Goal: Task Accomplishment & Management: Complete application form

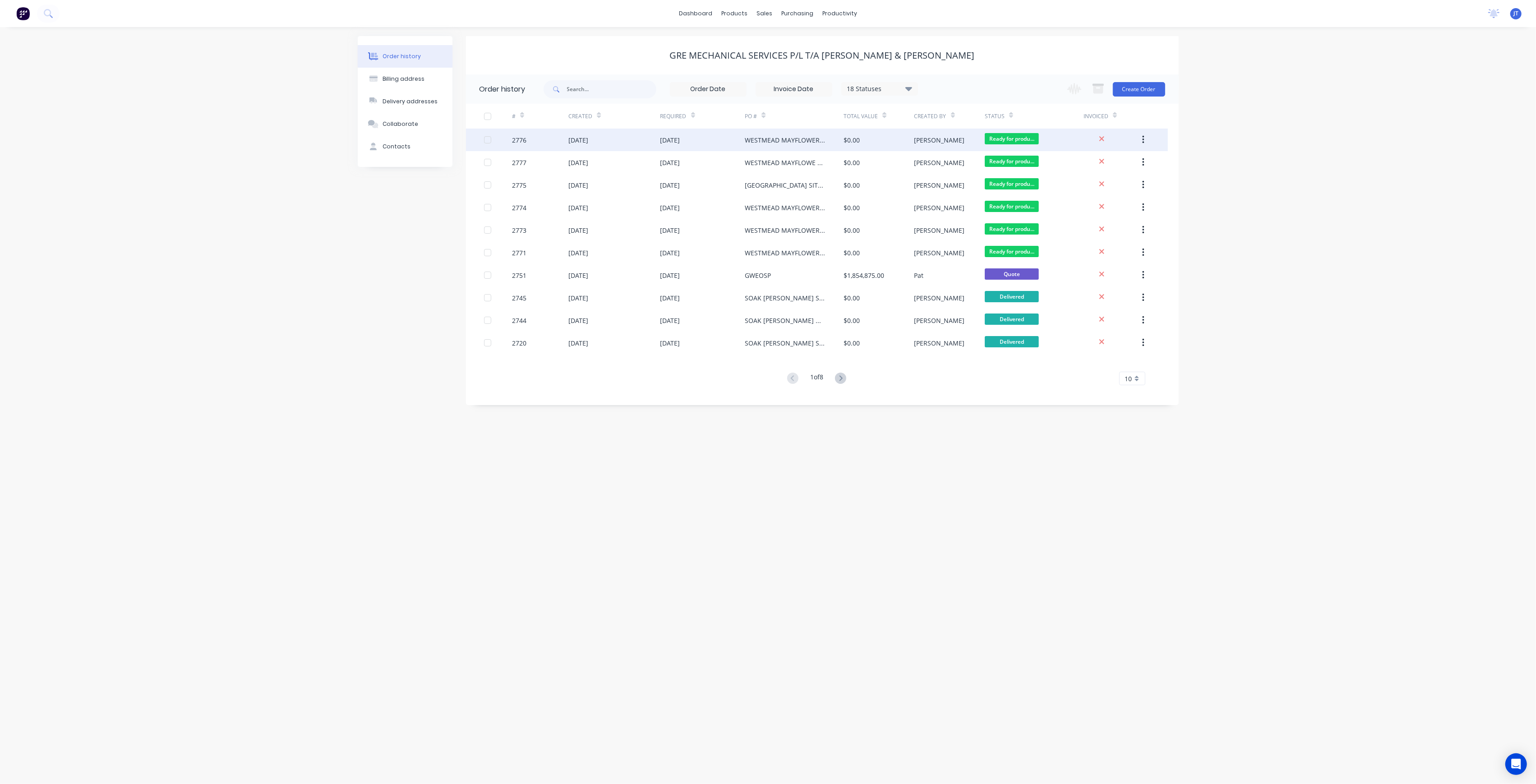
click at [866, 140] on div "$0.00" at bounding box center [879, 140] width 70 height 23
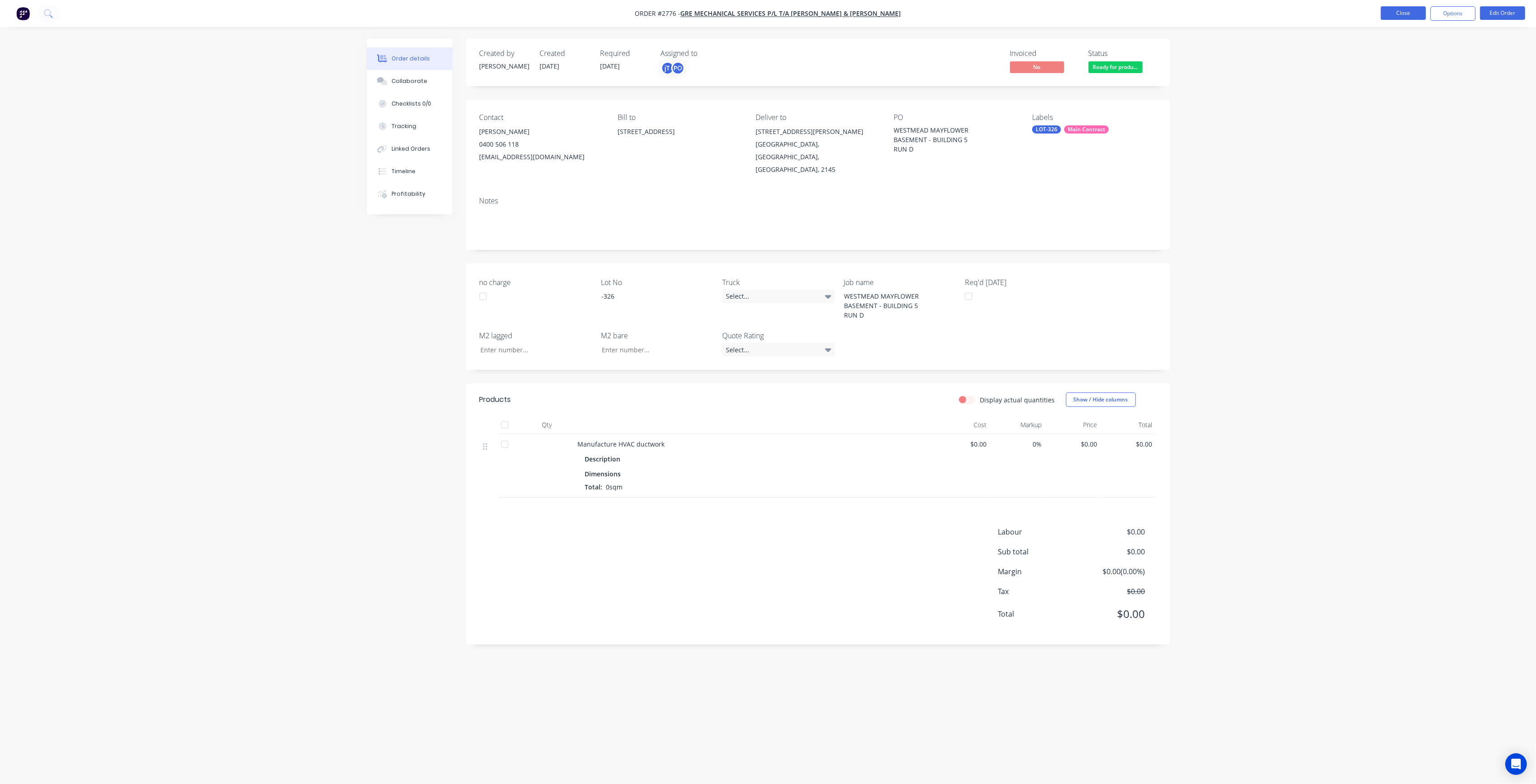
click at [1396, 10] on button "Close" at bounding box center [1404, 13] width 45 height 14
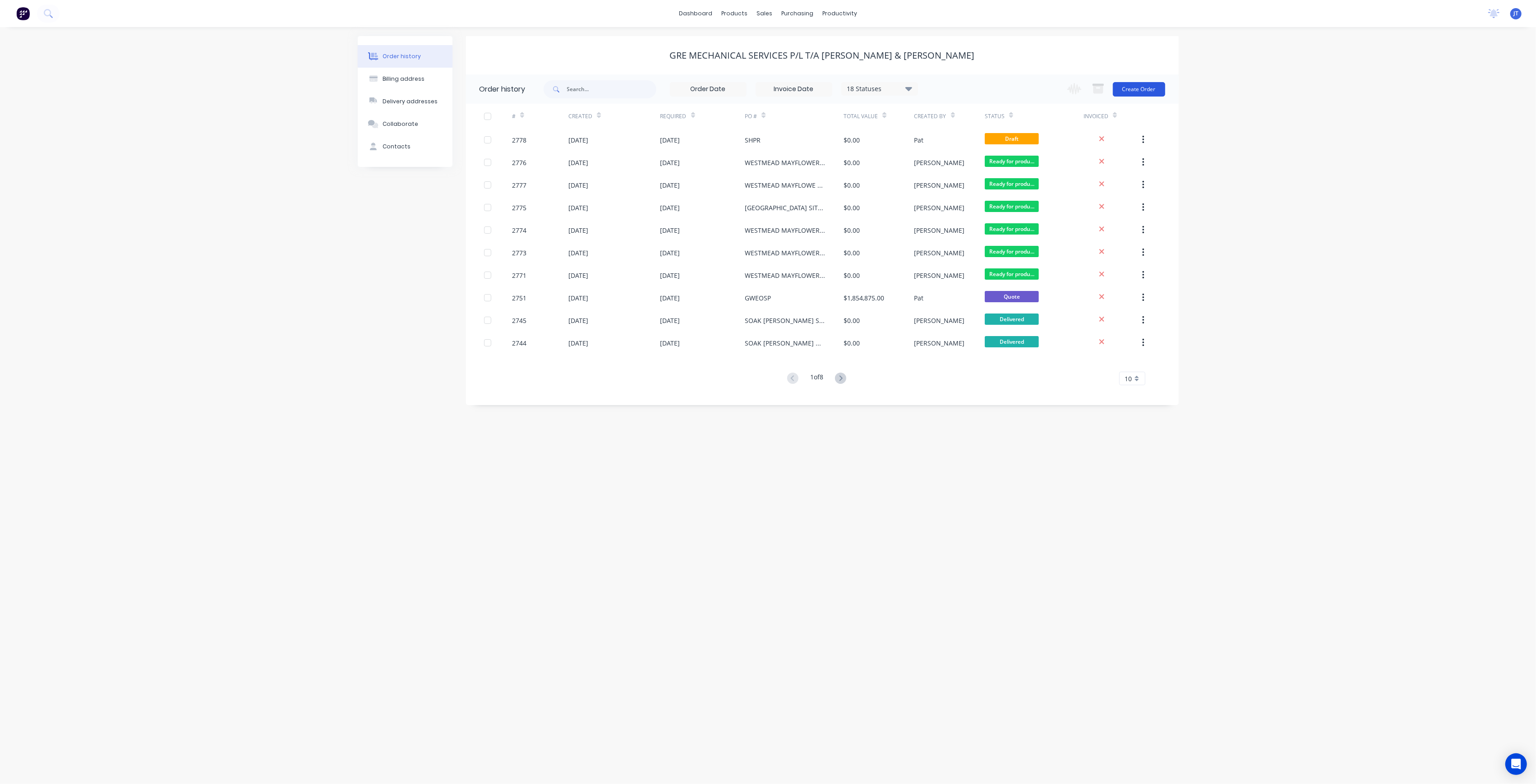
click at [1157, 91] on button "Create Order" at bounding box center [1139, 89] width 52 height 14
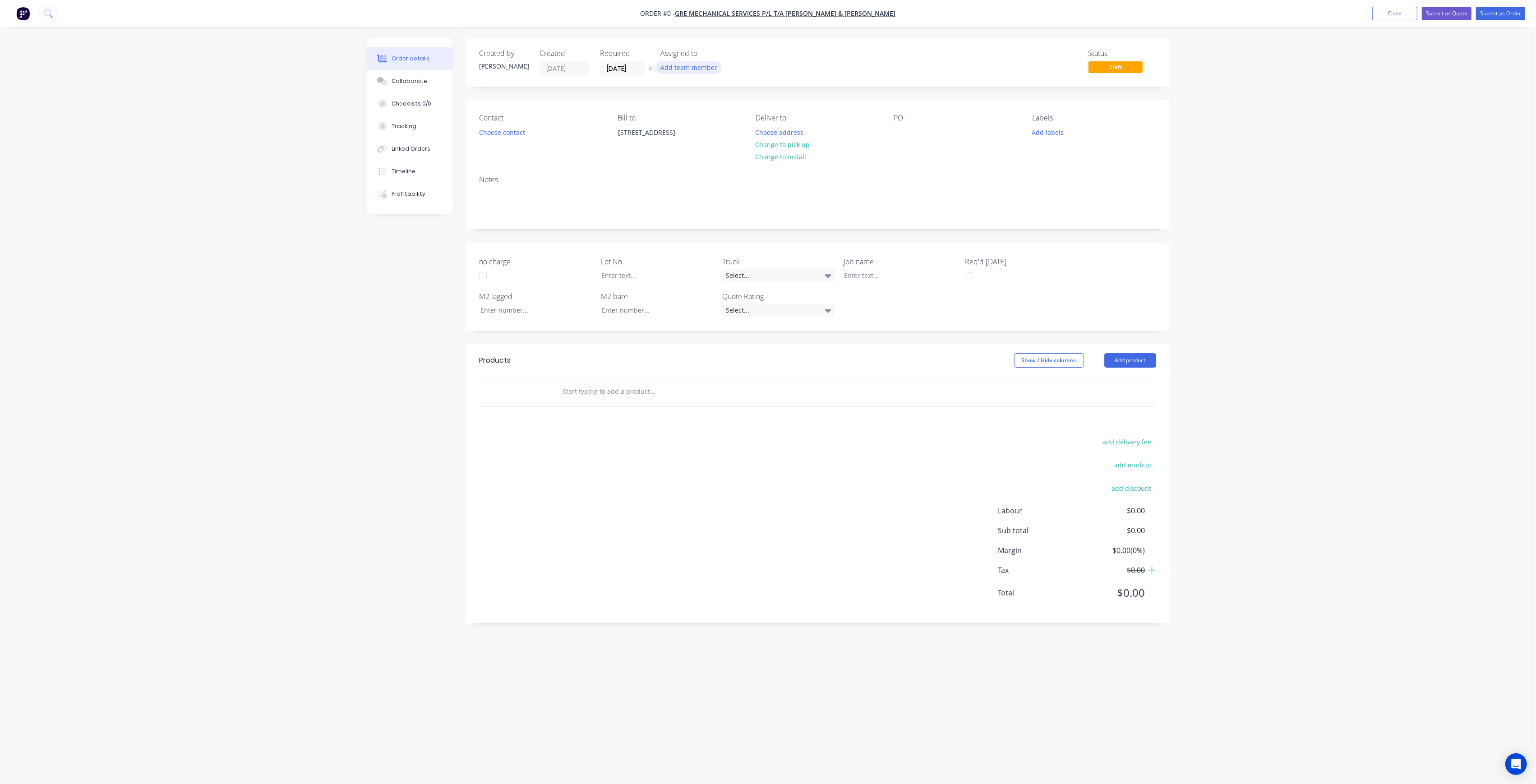
click at [690, 64] on button "Add team member" at bounding box center [688, 67] width 66 height 12
click at [719, 116] on div "[PERSON_NAME] (You)" at bounding box center [733, 117] width 90 height 10
click at [737, 173] on button "[PERSON_NAME]" at bounding box center [728, 181] width 135 height 18
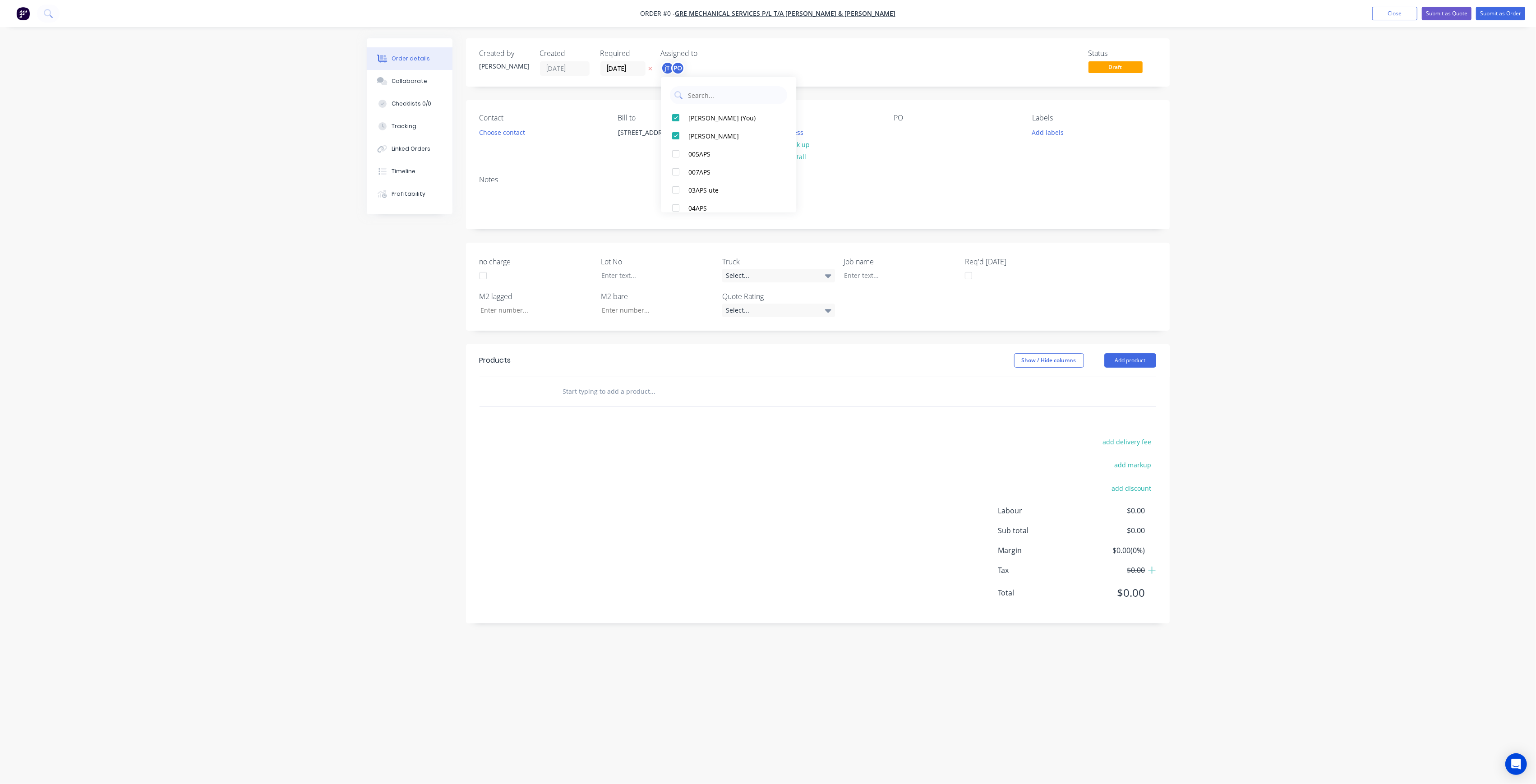
click at [566, 156] on div "Order details Collaborate Checklists 0/0 Tracking Linked Orders Timeline Profit…" at bounding box center [768, 374] width 821 height 673
click at [511, 132] on button "Choose contact" at bounding box center [501, 132] width 55 height 12
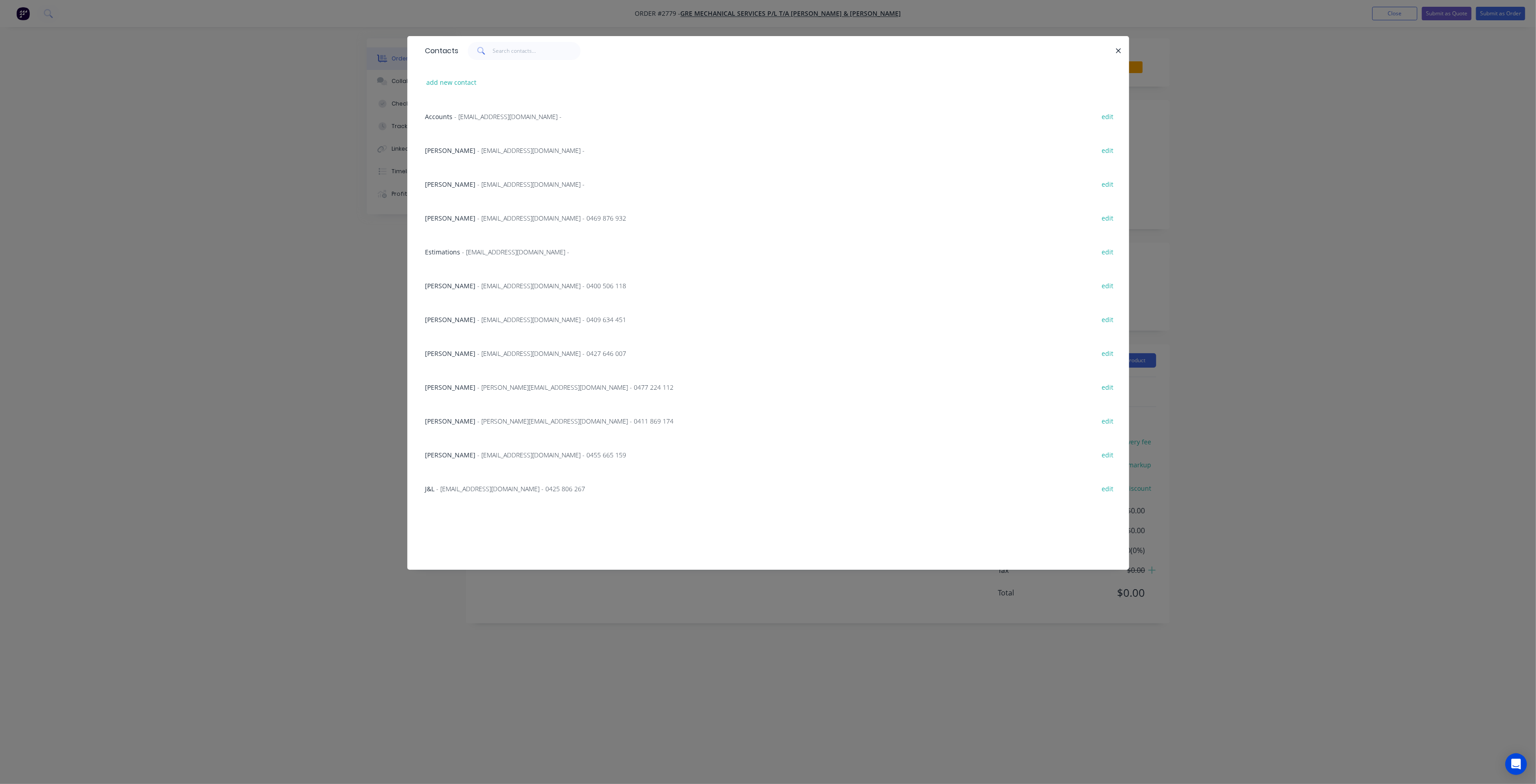
drag, startPoint x: 522, startPoint y: 286, endPoint x: 529, endPoint y: 278, distance: 10.6
click at [522, 285] on span "- [EMAIL_ADDRESS][DOMAIN_NAME] - 0400 506 118" at bounding box center [552, 286] width 149 height 8
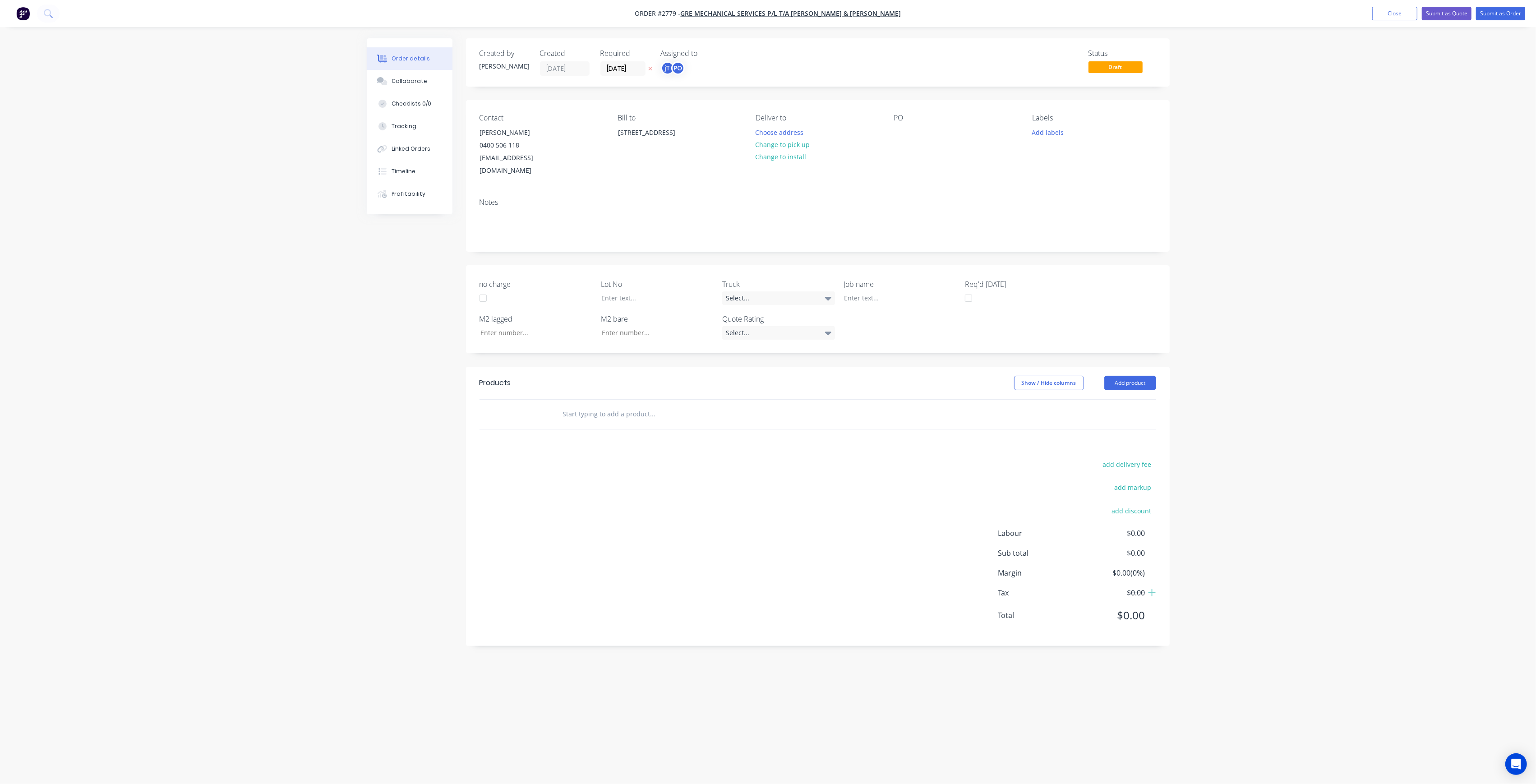
drag, startPoint x: 802, startPoint y: 119, endPoint x: 797, endPoint y: 134, distance: 15.8
click at [802, 120] on div "Deliver to" at bounding box center [817, 118] width 123 height 8
click at [797, 134] on button "Choose address" at bounding box center [779, 132] width 58 height 12
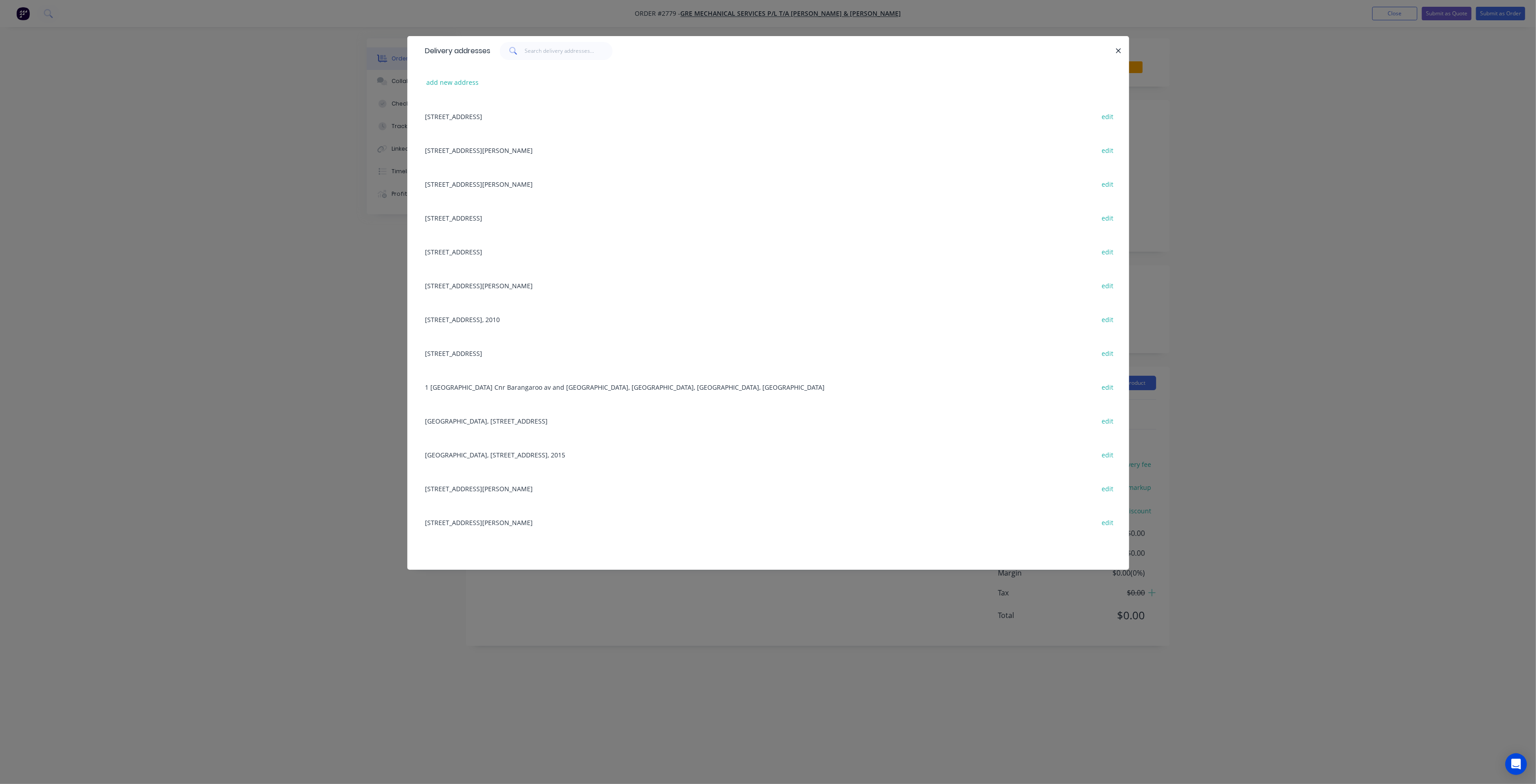
click at [546, 188] on div "[STREET_ADDRESS][PERSON_NAME] edit" at bounding box center [768, 184] width 695 height 34
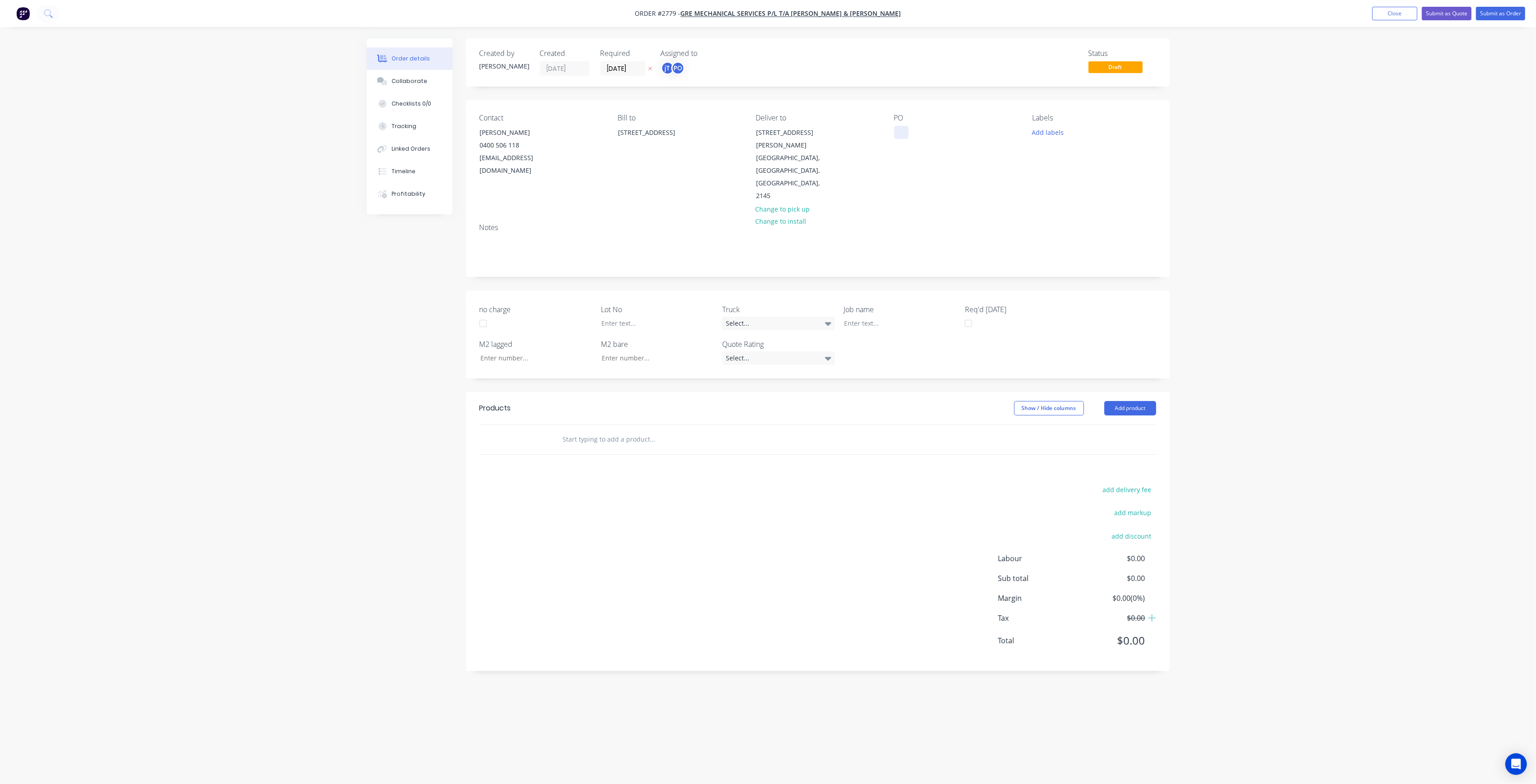
click at [905, 134] on div at bounding box center [901, 132] width 14 height 13
paste div
click at [935, 141] on div "WESTMEAD MAYFLOWERBASEMENT - BUILDING 5RUN D" at bounding box center [950, 142] width 113 height 32
click at [974, 140] on div "WESTMEAD MAYFLOWER BASEMENT - BUILDING 5RUN D" at bounding box center [948, 137] width 109 height 23
click at [968, 144] on div "WESTMEAD MAYFLOWER BASEMENT - BUILDING 5 RUN D" at bounding box center [939, 142] width 89 height 32
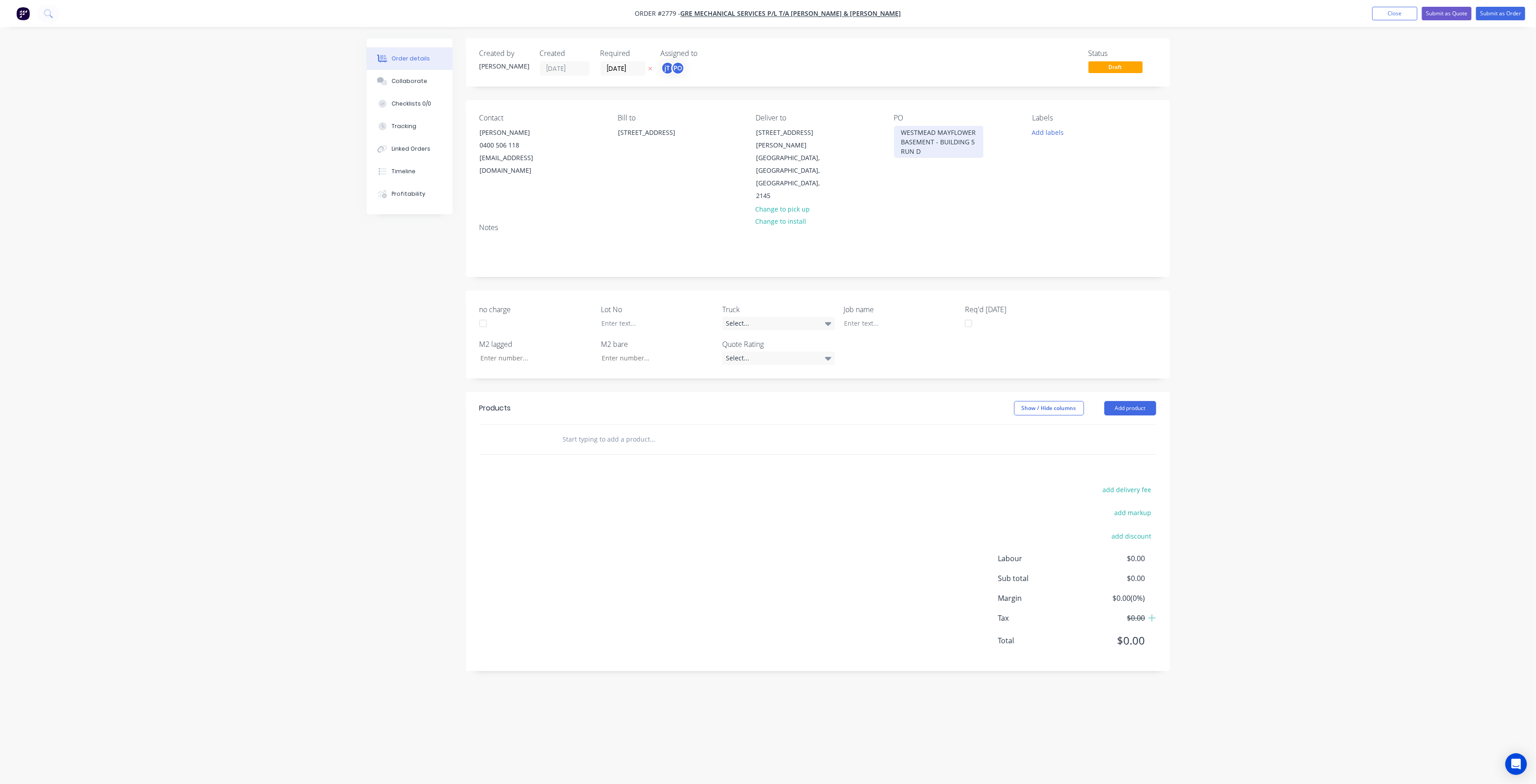
click at [955, 151] on div "WESTMEAD MAYFLOWER BASEMENT - BUILDING 5 RUN D" at bounding box center [939, 142] width 89 height 32
click at [1048, 127] on button "Add labels" at bounding box center [1048, 132] width 42 height 12
click at [1083, 182] on button "Create new label" at bounding box center [1100, 185] width 117 height 14
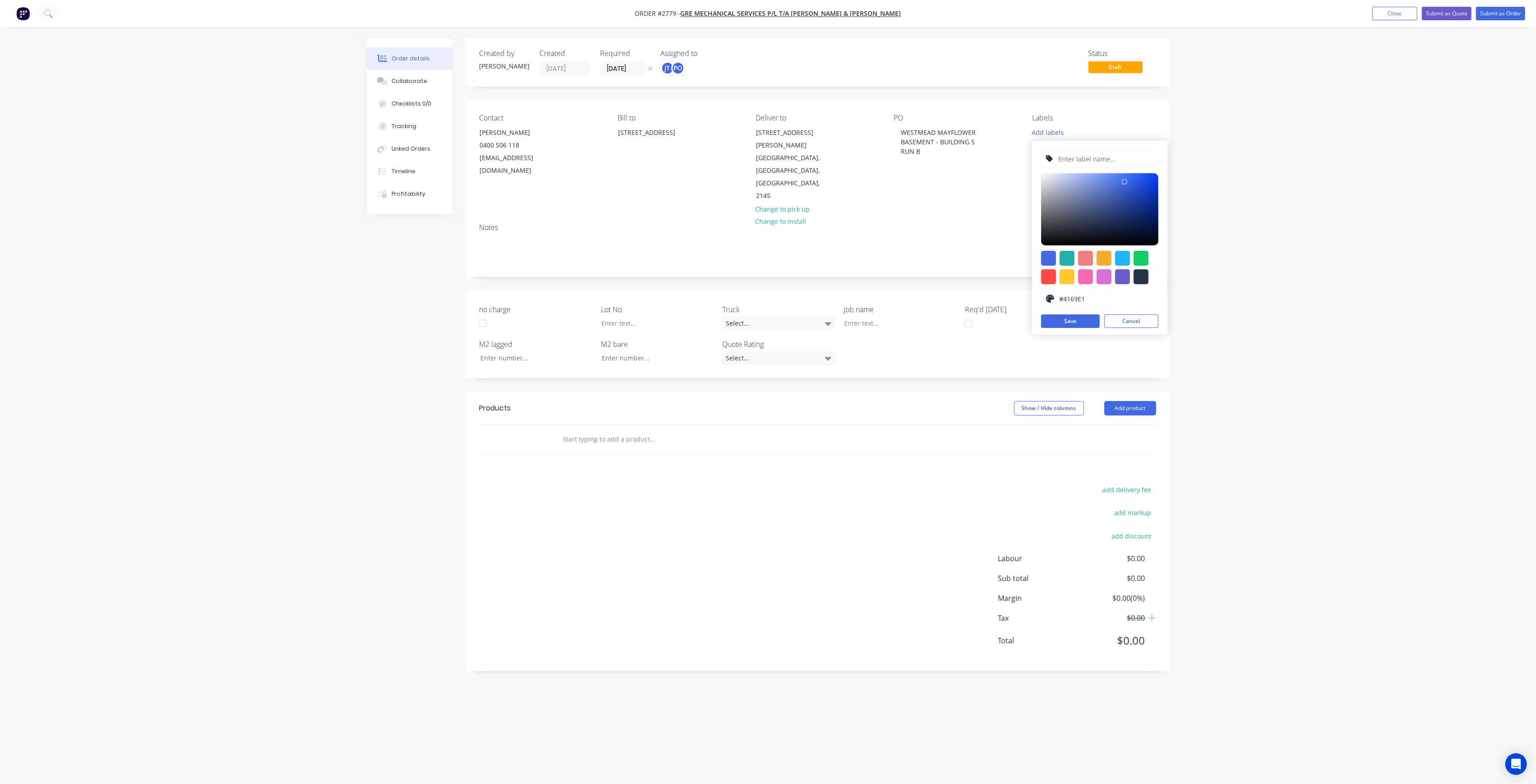
click at [1085, 166] on input "text" at bounding box center [1105, 159] width 96 height 17
type input "LOT-331"
click at [1077, 324] on button "Save" at bounding box center [1070, 321] width 58 height 14
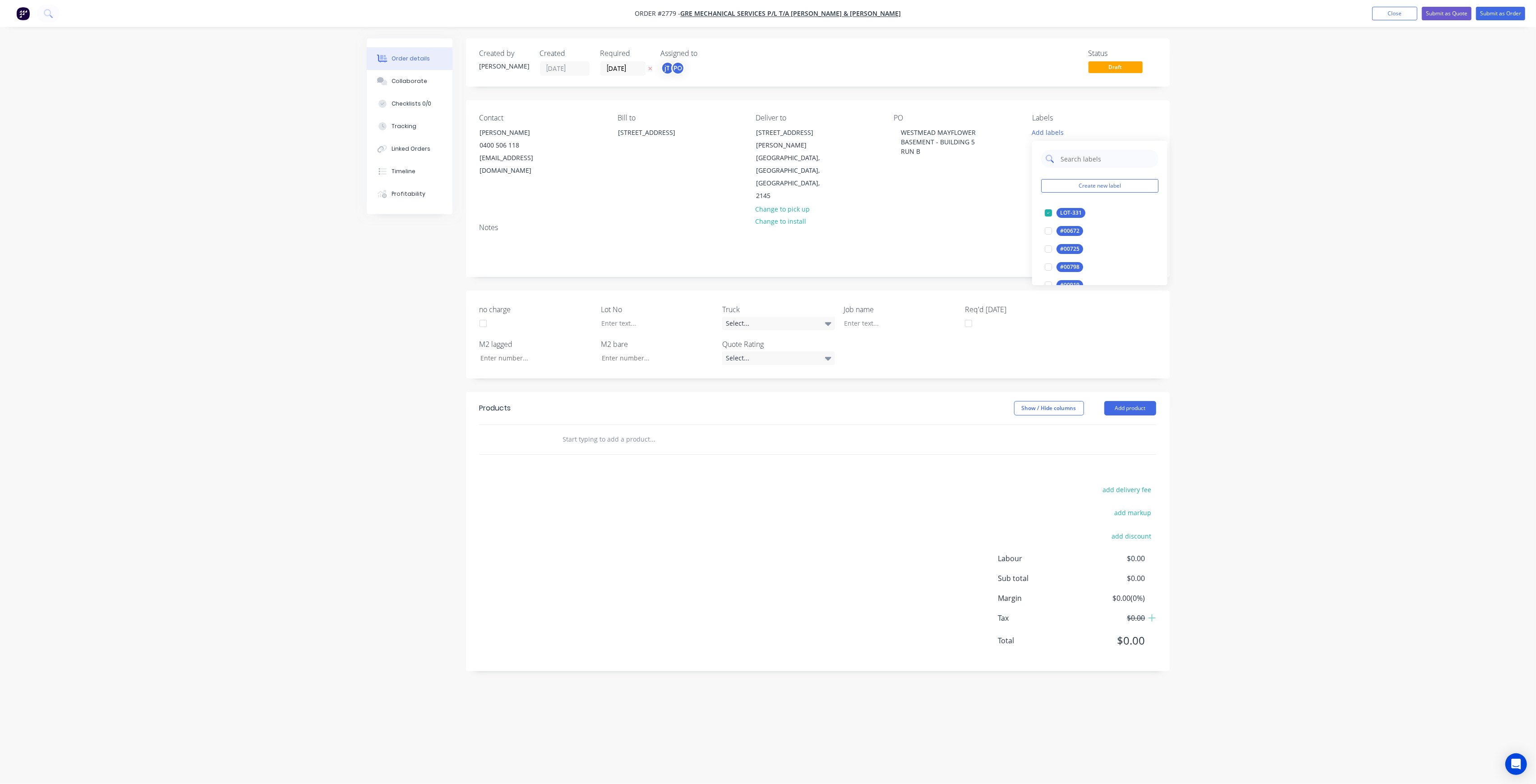
click at [1097, 157] on input "text" at bounding box center [1107, 159] width 94 height 18
type input "MAIN"
click at [1077, 210] on div "Main Contract" at bounding box center [1079, 213] width 45 height 10
click at [653, 317] on div at bounding box center [650, 323] width 113 height 13
drag, startPoint x: 933, startPoint y: 150, endPoint x: 887, endPoint y: 123, distance: 53.3
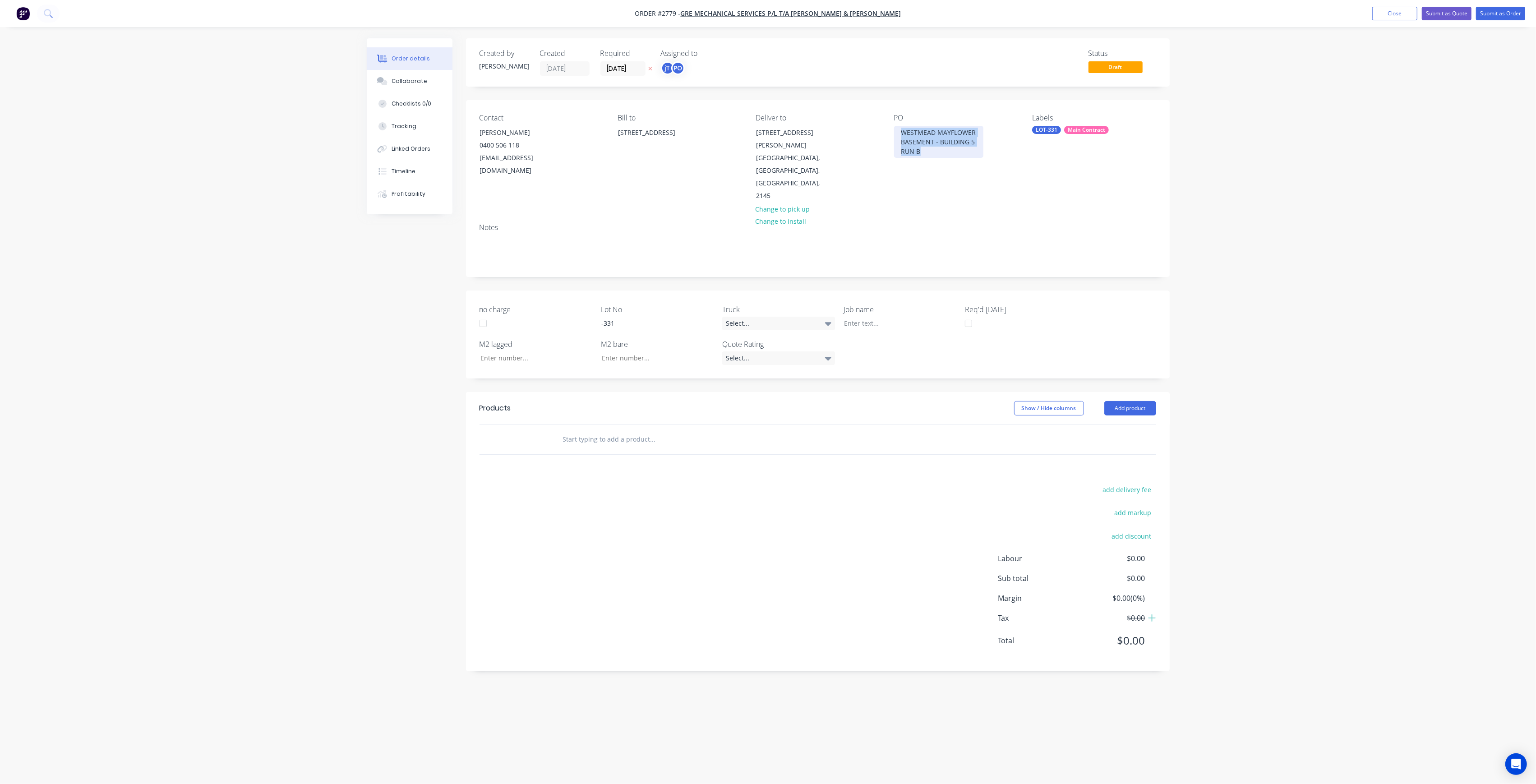
click at [887, 123] on div "Contact [PERSON_NAME] [PHONE_NUMBER] [EMAIL_ADDRESS][DOMAIN_NAME] Bill to [STRE…" at bounding box center [818, 158] width 704 height 116
copy div "WESTMEAD MAYFLOWER BASEMENT - BUILDING 5 RUN B"
click at [885, 317] on div at bounding box center [893, 323] width 113 height 13
paste div
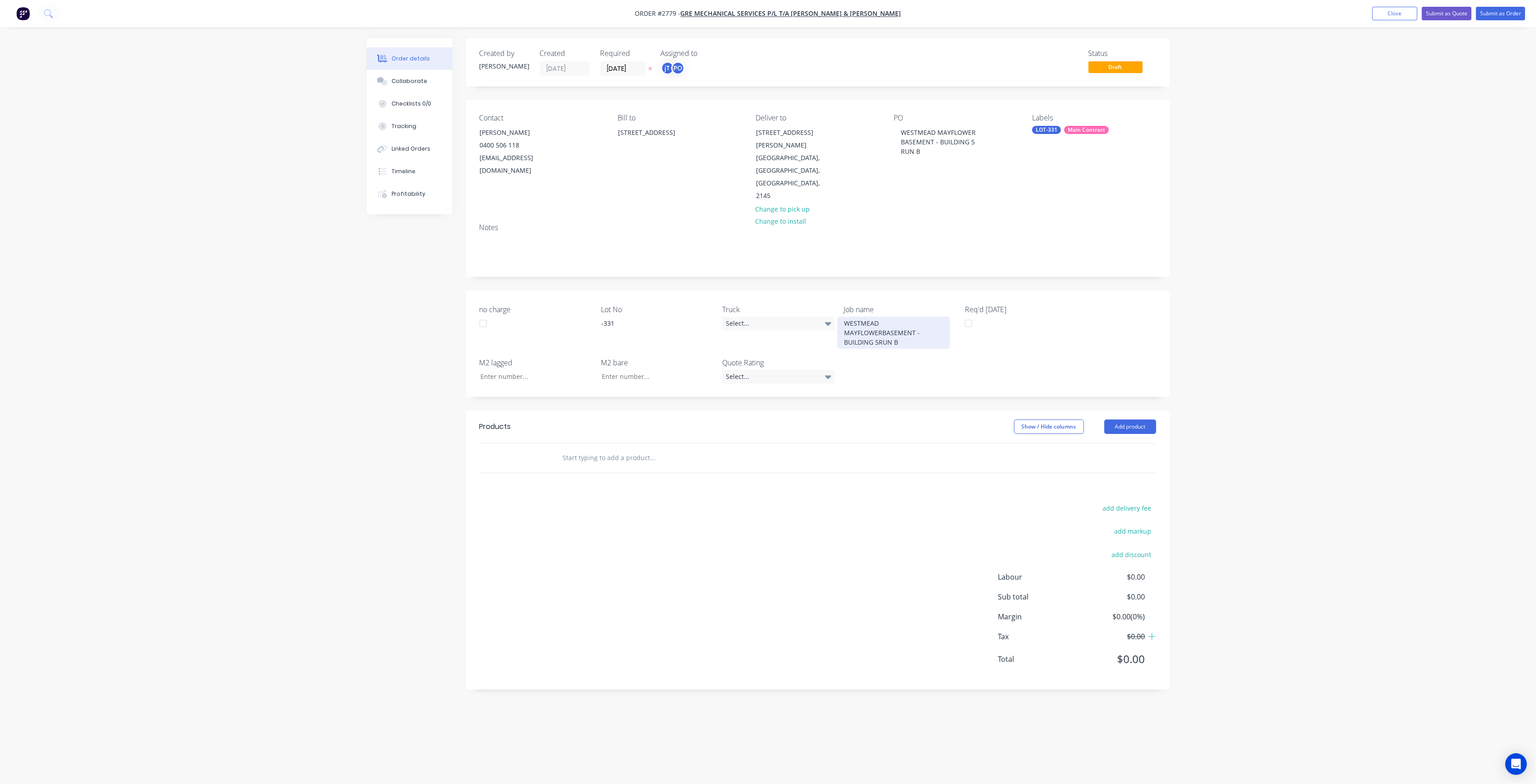
click at [882, 317] on div "WESTMEAD MAYFLOWERBASEMENT - BUILDING 5RUN B" at bounding box center [893, 333] width 113 height 32
drag, startPoint x: 916, startPoint y: 293, endPoint x: 924, endPoint y: 293, distance: 8.0
click at [916, 317] on div "WESTMEAD MAYFLOWER BASEMENT - BUILDING 5RUN B" at bounding box center [893, 328] width 113 height 23
click at [637, 449] on input "text" at bounding box center [652, 458] width 181 height 18
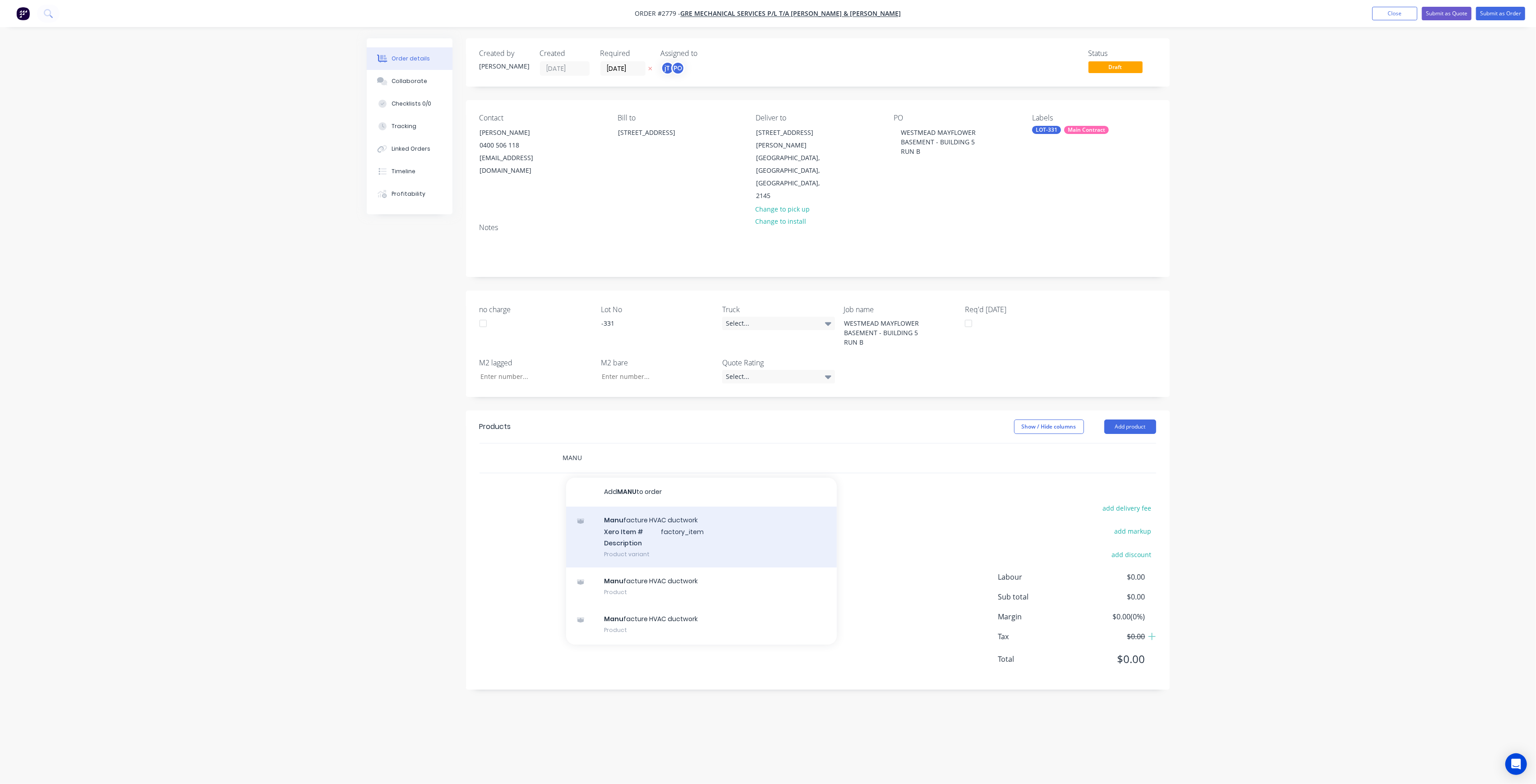
type input "MANU"
click at [659, 507] on div "Manu facture HVAC ductwork Xero Item # factory_item Description Product variant" at bounding box center [701, 537] width 271 height 61
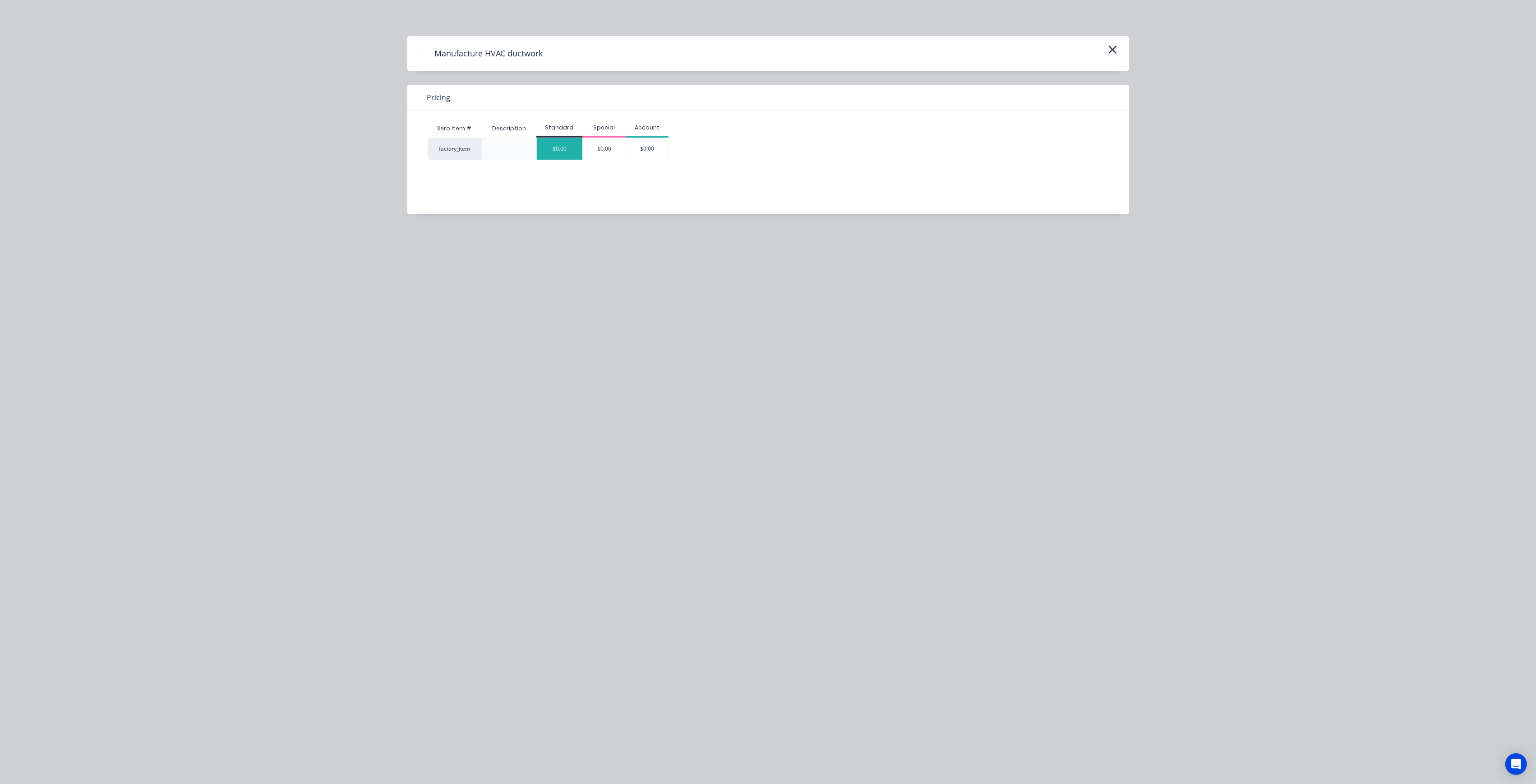
click at [547, 144] on div "$0.00" at bounding box center [559, 148] width 45 height 21
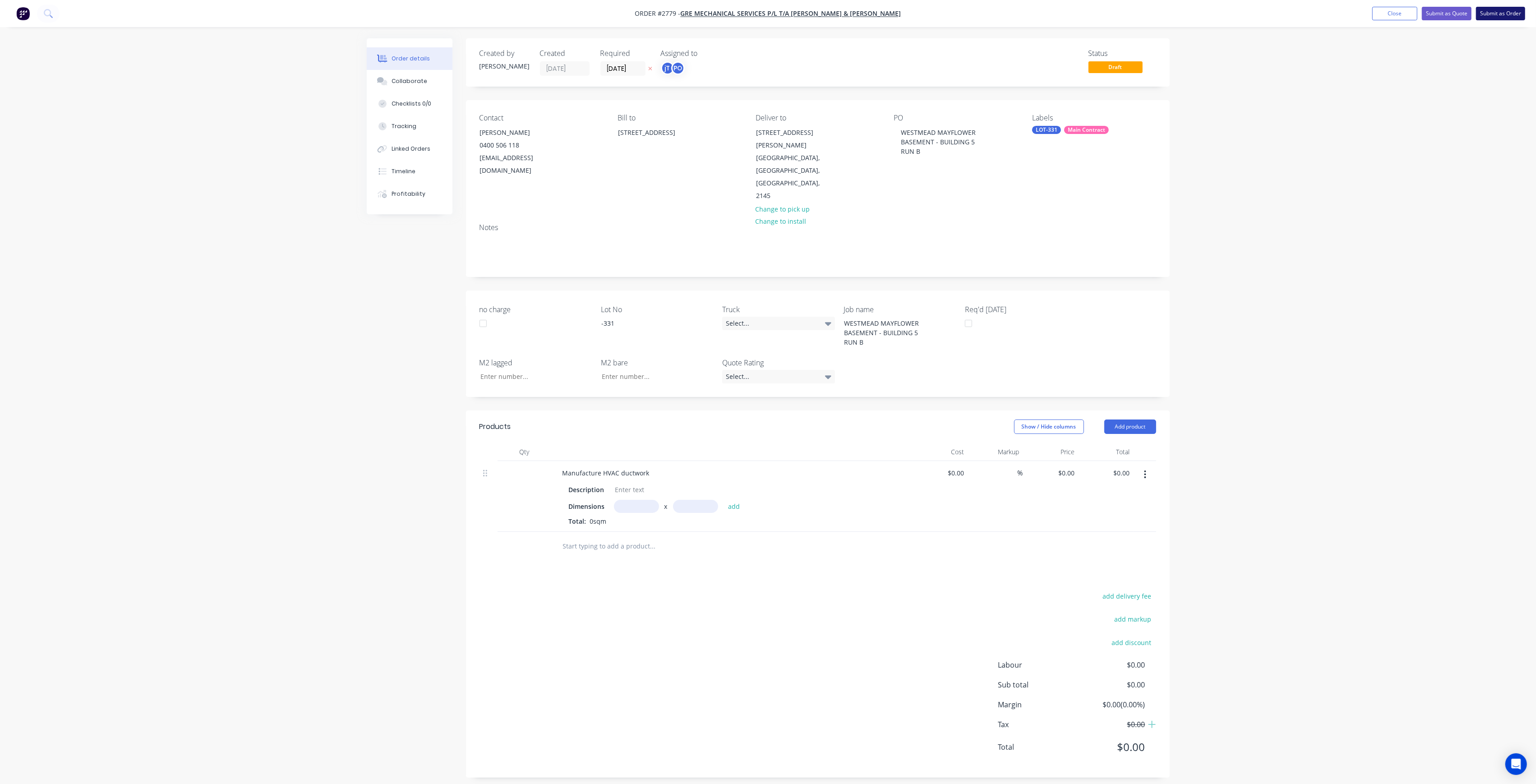
click at [1500, 8] on button "Submit as Order" at bounding box center [1500, 13] width 49 height 14
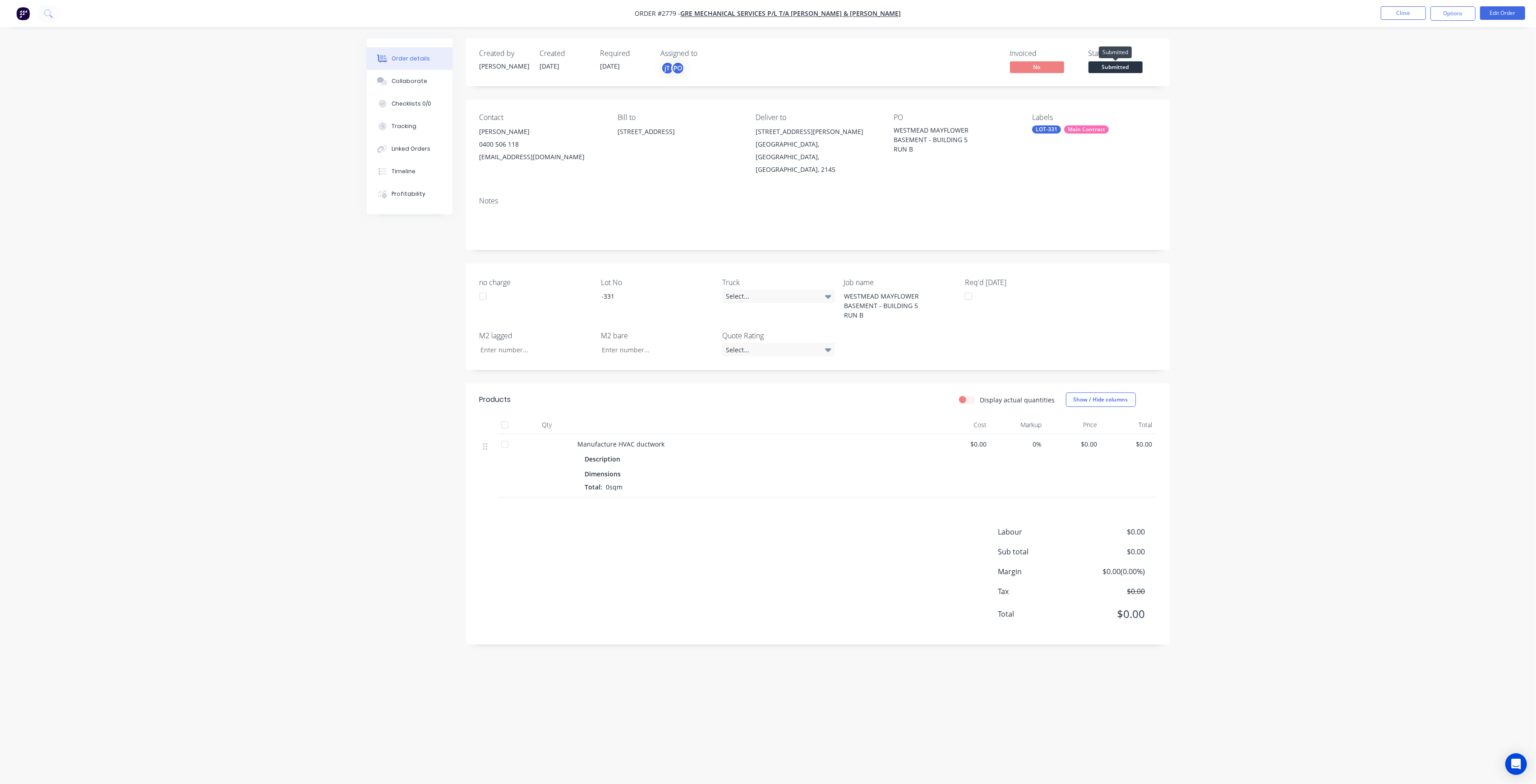
click at [1125, 65] on span "Submitted" at bounding box center [1116, 67] width 54 height 11
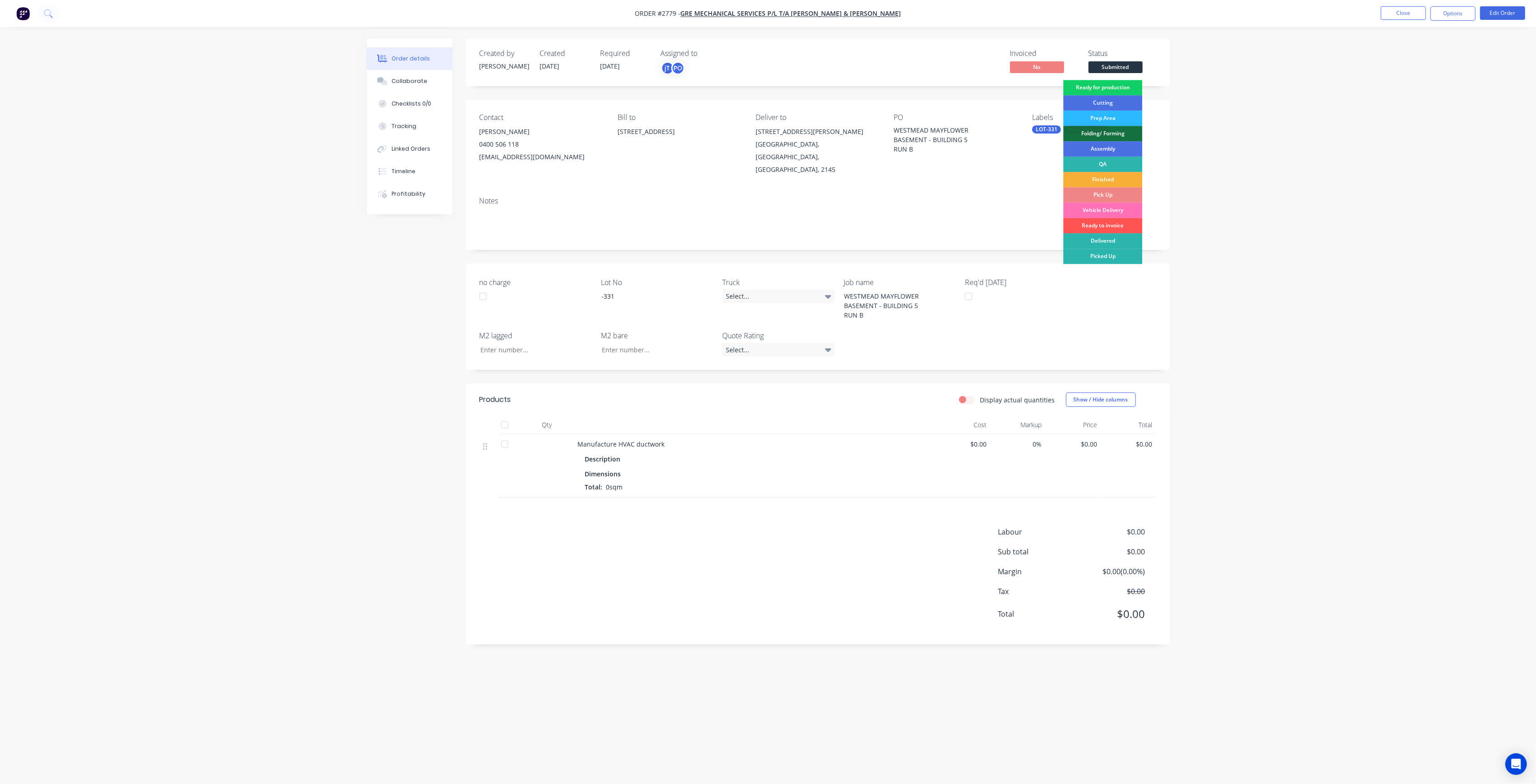
click at [1113, 83] on div "Ready for production" at bounding box center [1103, 88] width 79 height 16
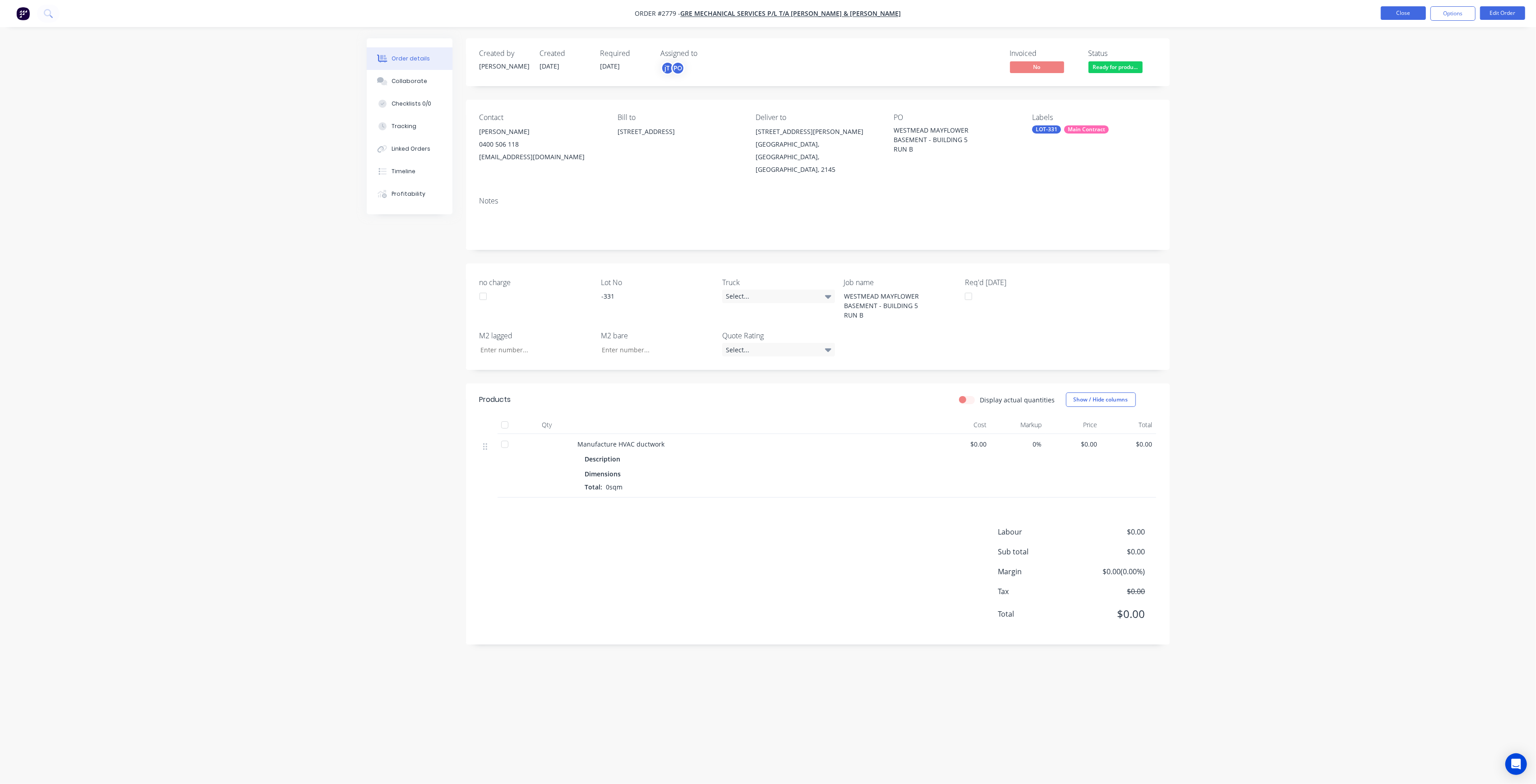
click at [1392, 16] on button "Close" at bounding box center [1404, 13] width 45 height 14
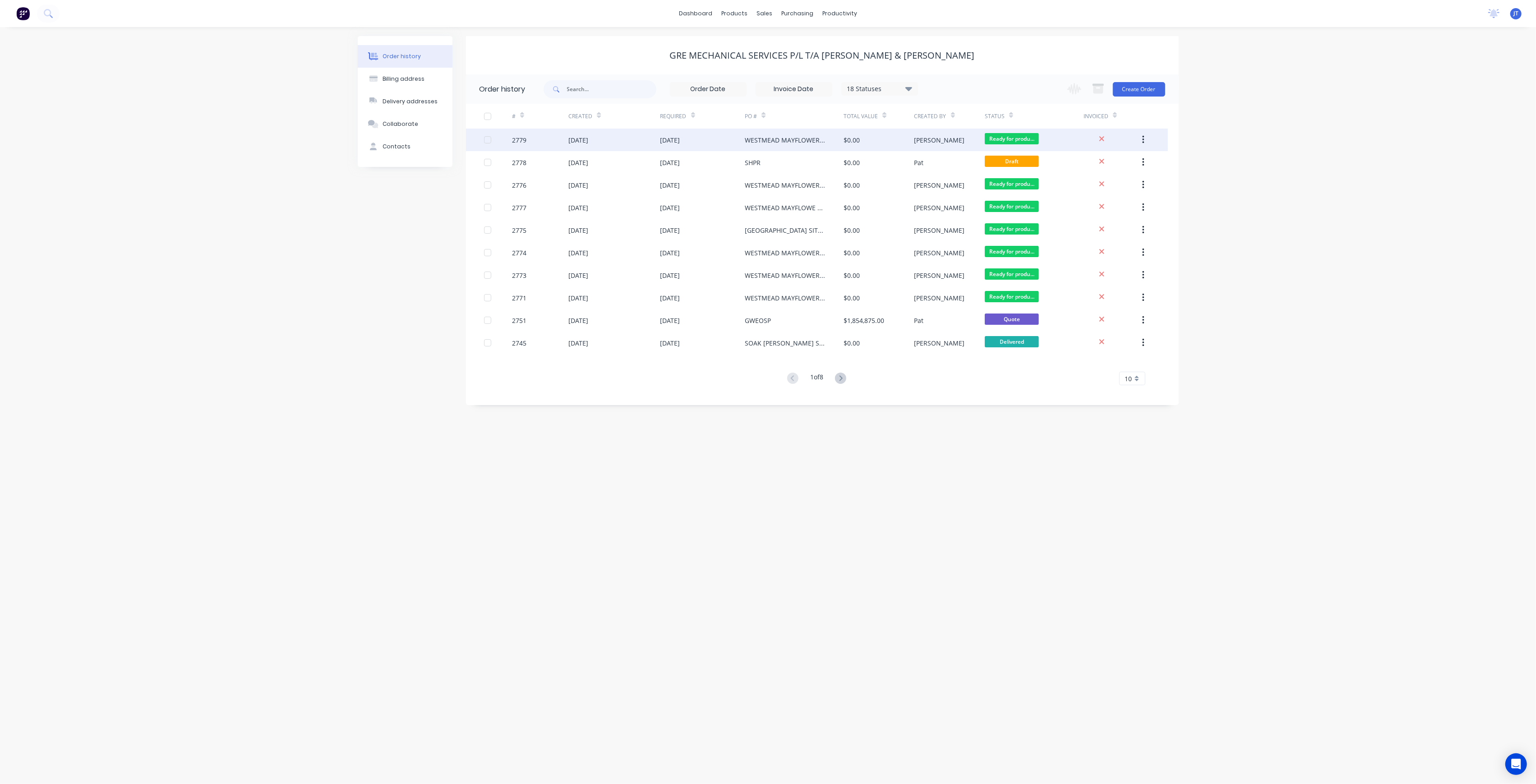
click at [947, 140] on div "[PERSON_NAME]" at bounding box center [949, 140] width 70 height 23
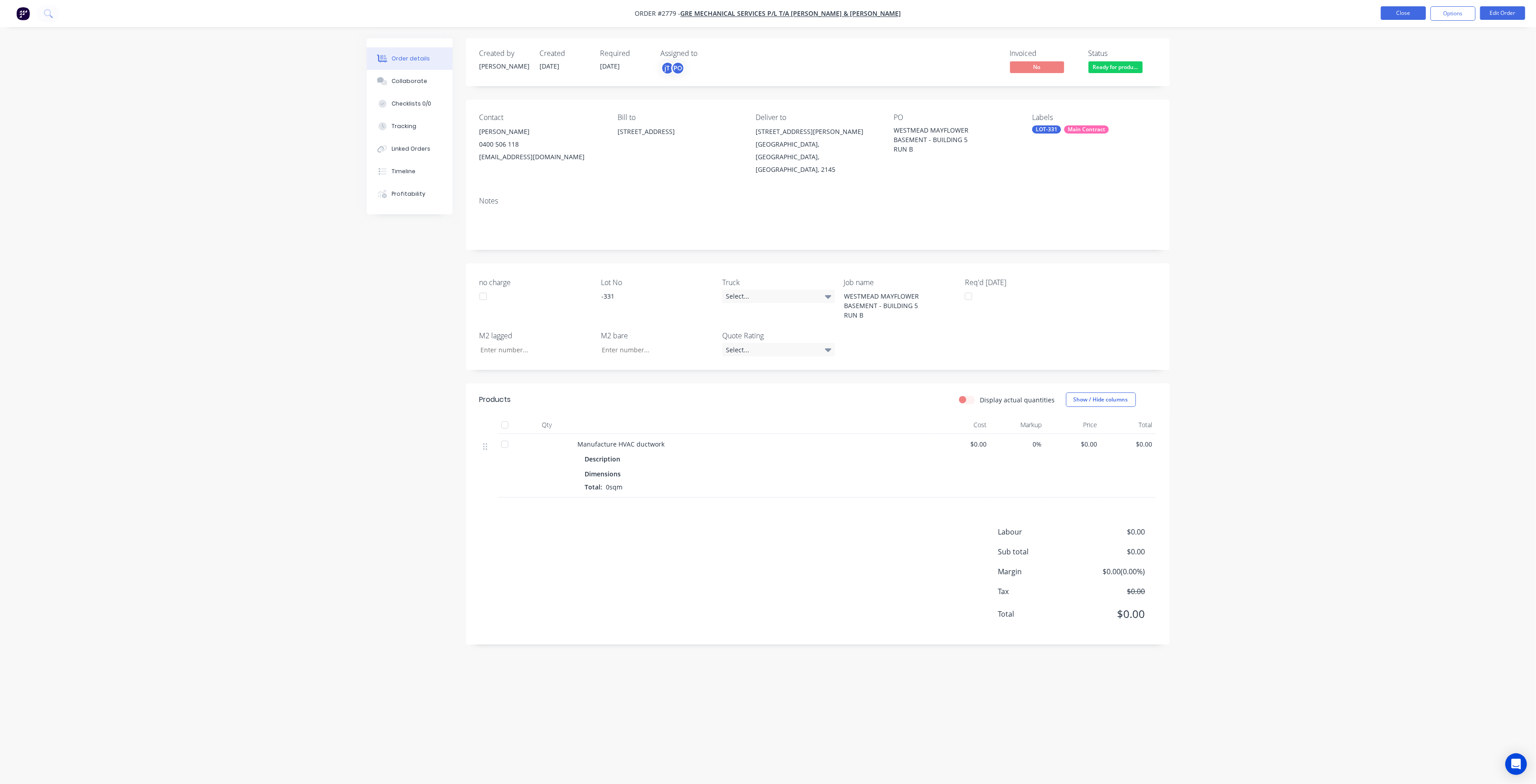
click at [1401, 9] on button "Close" at bounding box center [1404, 13] width 45 height 14
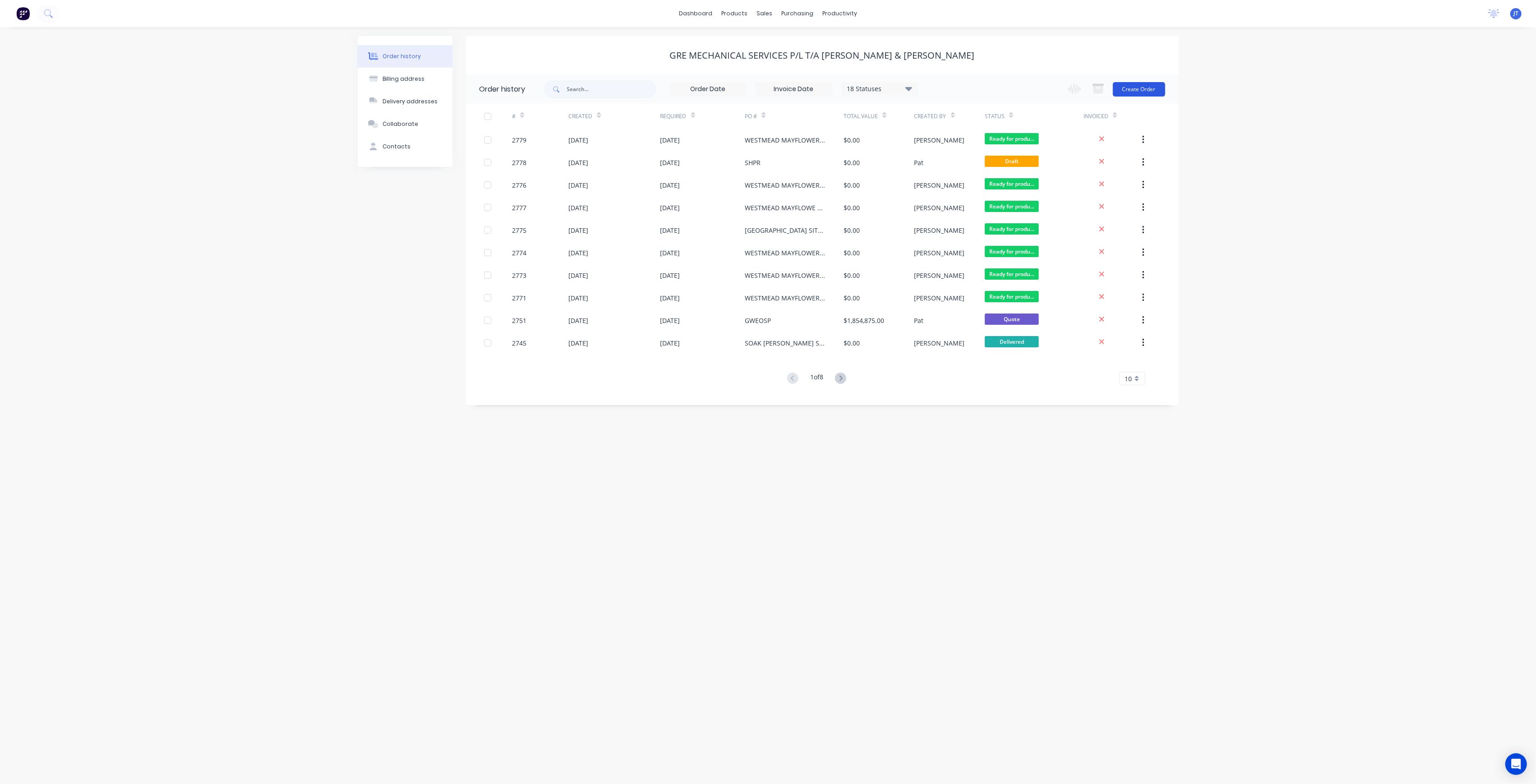
click at [1152, 89] on button "Create Order" at bounding box center [1139, 89] width 52 height 14
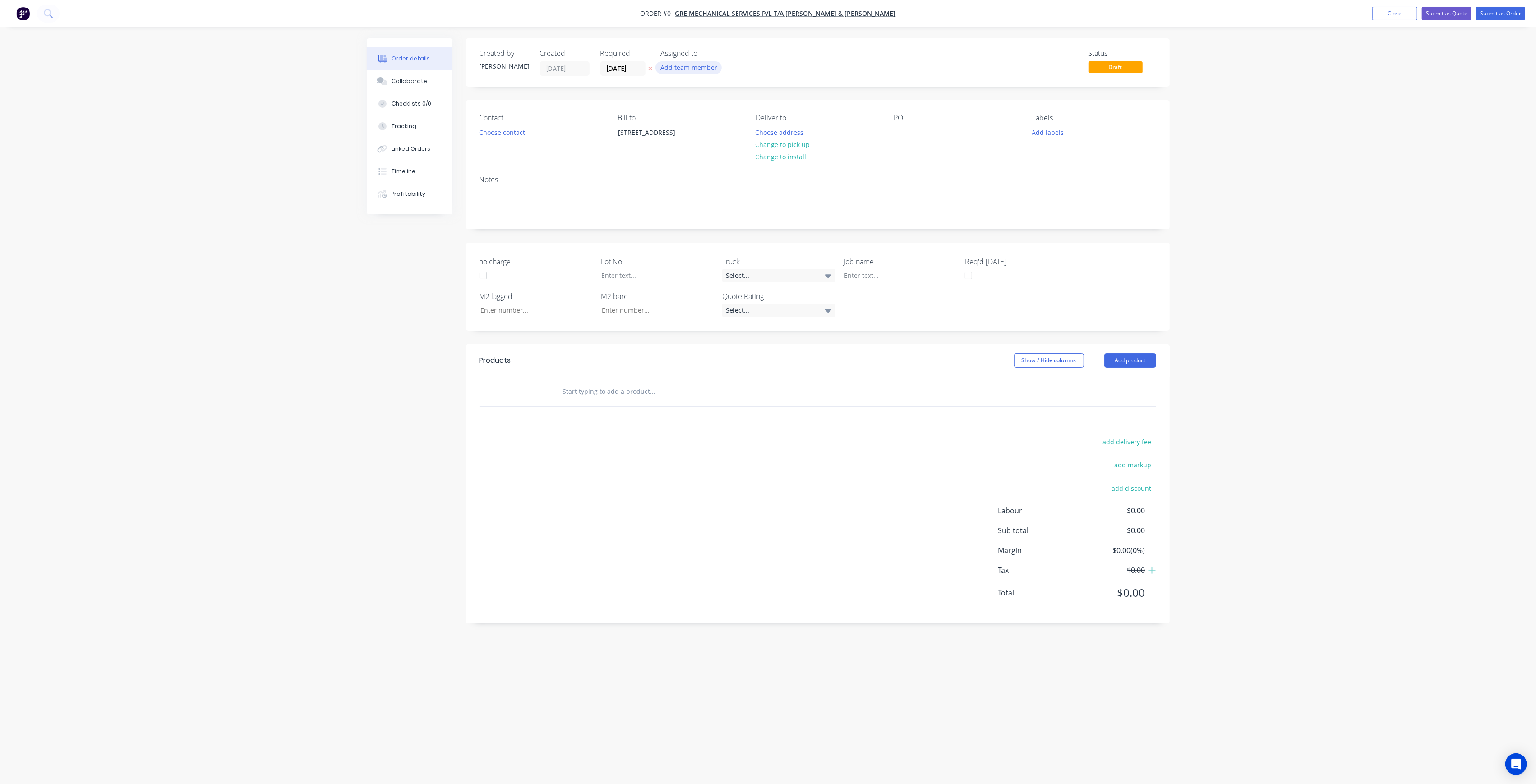
click at [707, 73] on button "Add team member" at bounding box center [688, 67] width 66 height 12
click at [723, 116] on div "[PERSON_NAME] (You)" at bounding box center [733, 117] width 90 height 10
click at [731, 178] on div "[PERSON_NAME]" at bounding box center [733, 181] width 90 height 10
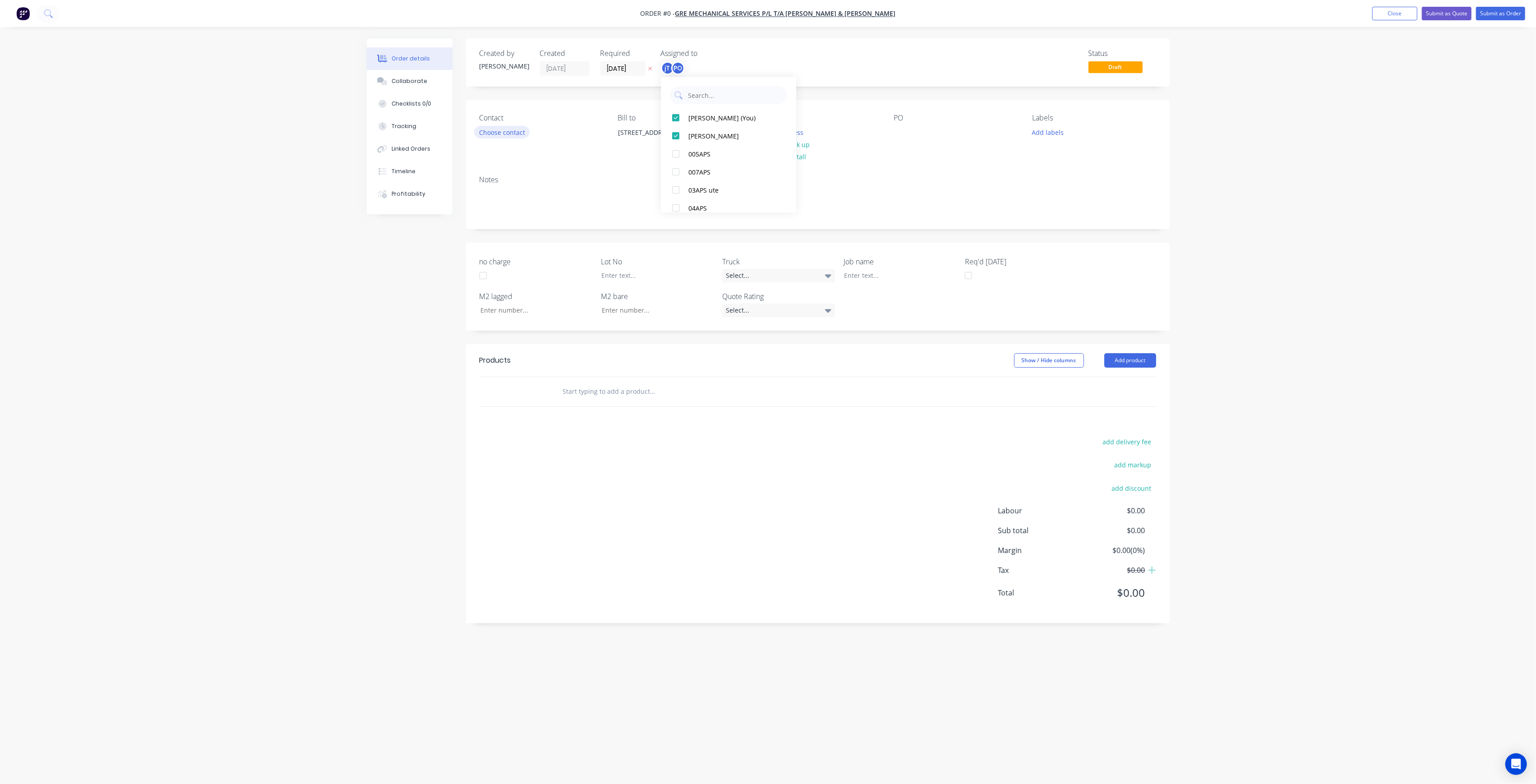
click at [522, 134] on div "Order details Collaborate Checklists 0/0 Tracking Linked Orders Timeline Profit…" at bounding box center [768, 374] width 821 height 673
click at [519, 123] on div "Contact Choose contact" at bounding box center [541, 134] width 123 height 41
click at [516, 129] on button "Choose contact" at bounding box center [501, 132] width 55 height 12
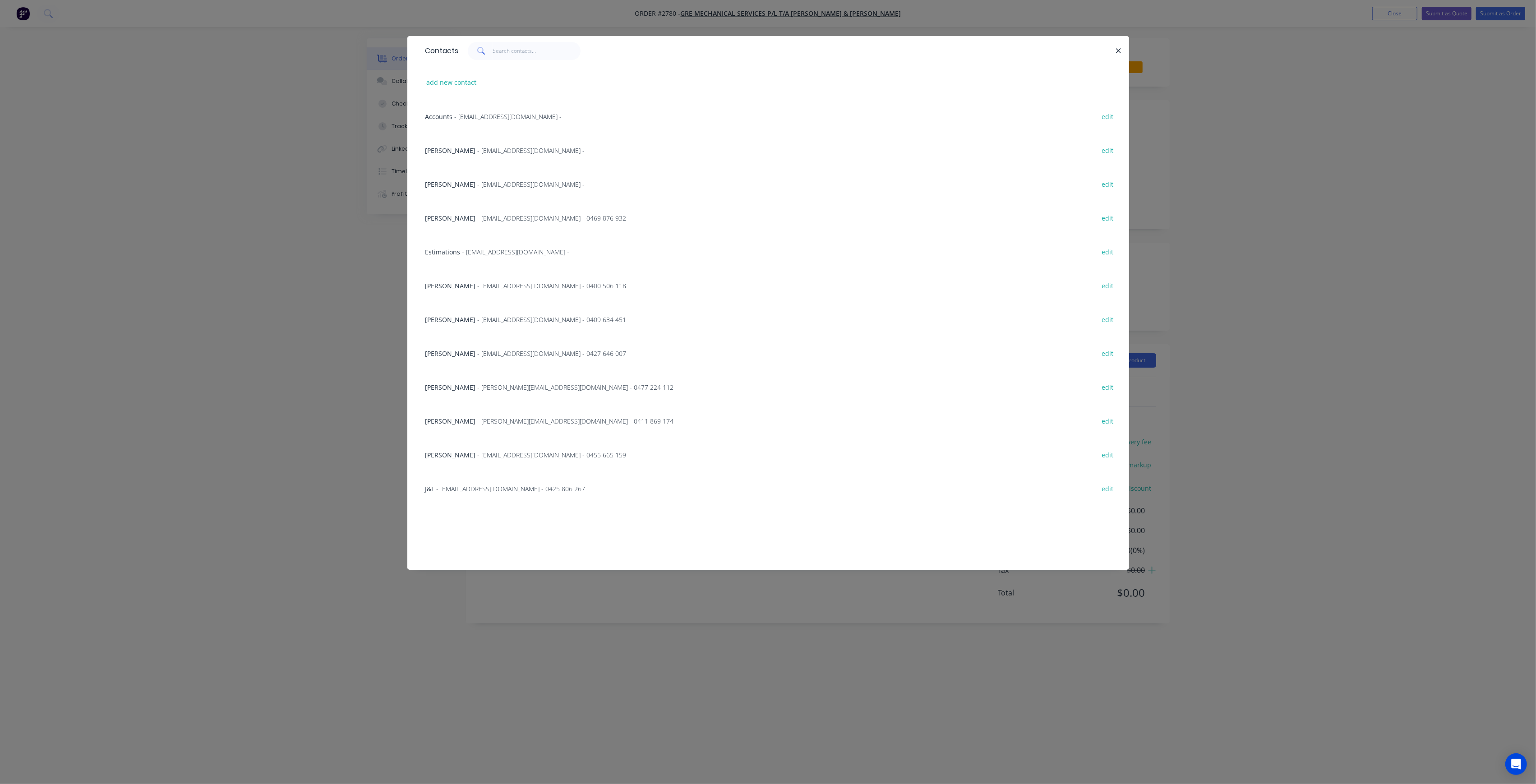
click at [508, 289] on span "- [EMAIL_ADDRESS][DOMAIN_NAME] - 0400 506 118" at bounding box center [552, 286] width 149 height 8
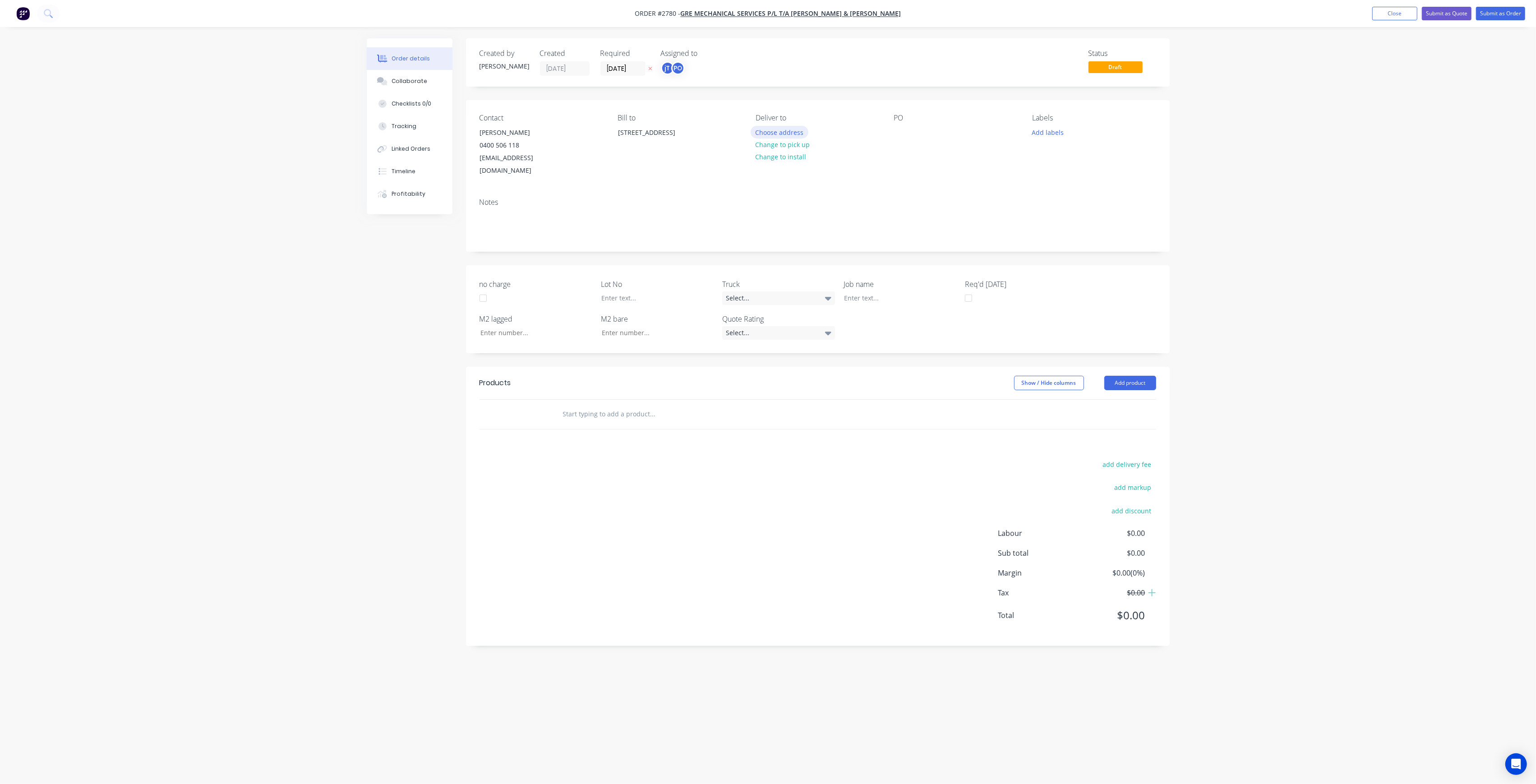
click at [789, 131] on button "Choose address" at bounding box center [779, 132] width 58 height 12
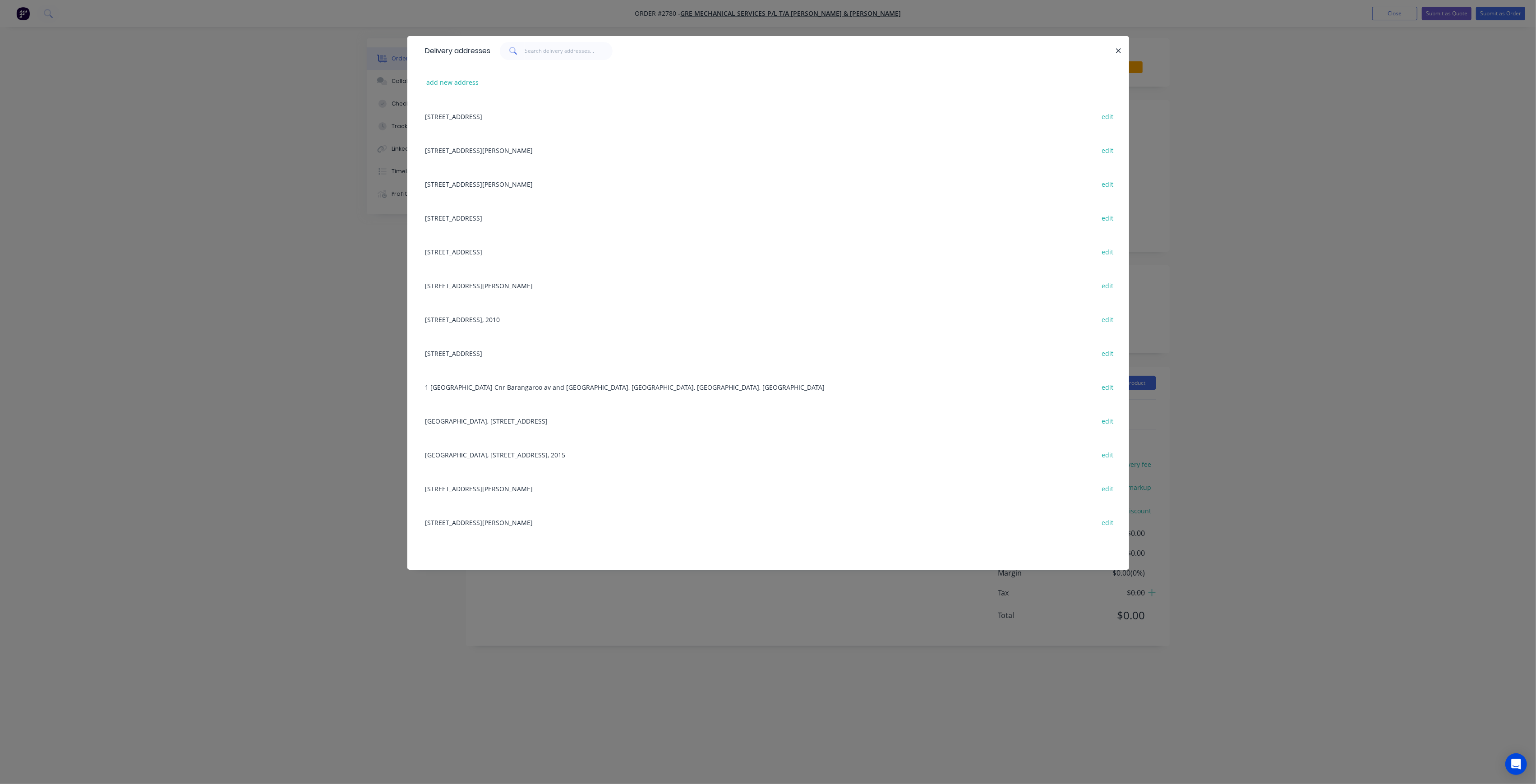
click at [512, 186] on div "[STREET_ADDRESS][PERSON_NAME] edit" at bounding box center [768, 184] width 695 height 34
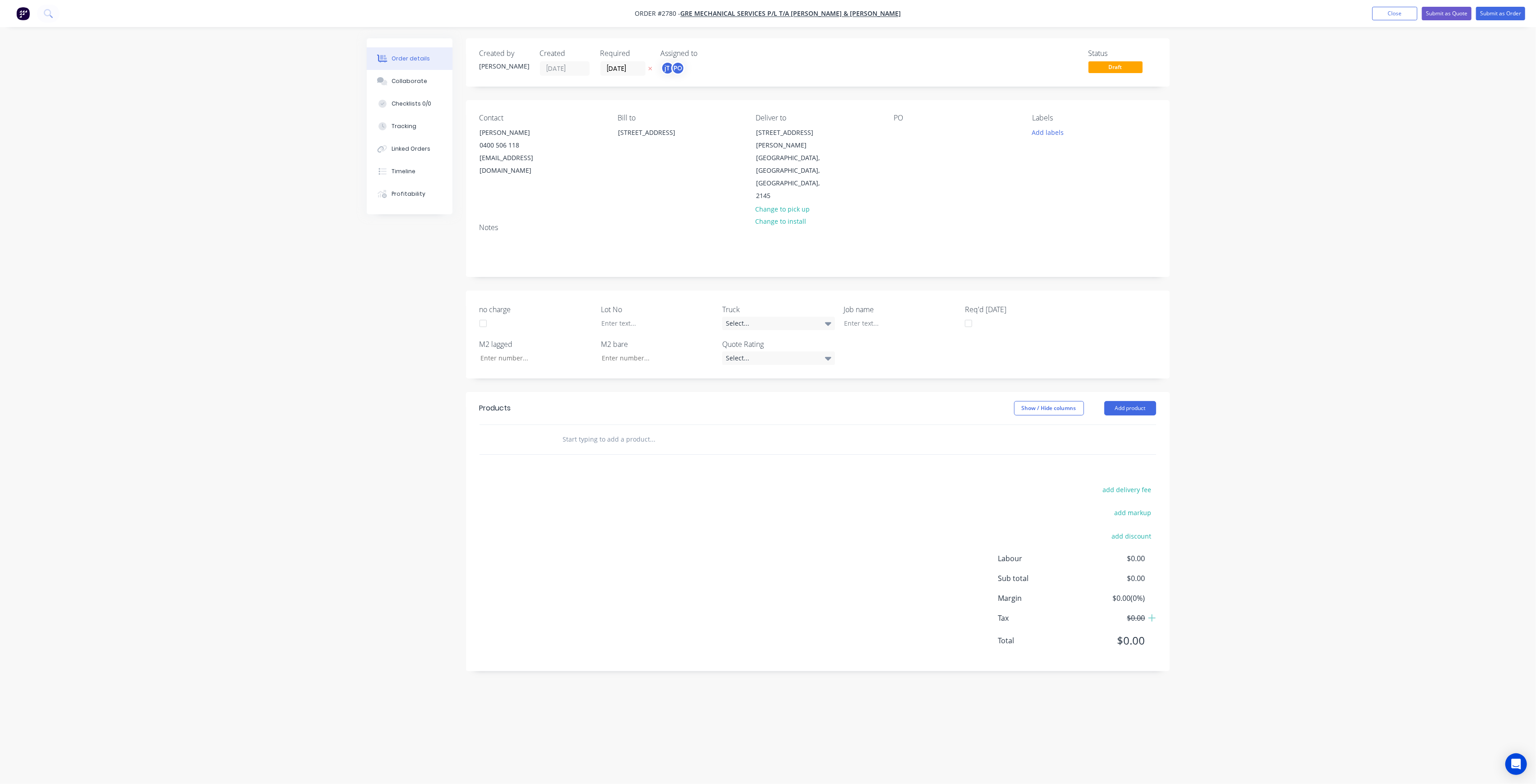
click at [897, 125] on div "PO" at bounding box center [955, 158] width 123 height 89
click at [900, 132] on div at bounding box center [901, 132] width 14 height 13
paste div
click at [939, 140] on div "WESTMEAD MAYFLOWERBASEMENT - BUILDING 5RUN B" at bounding box center [950, 142] width 113 height 32
click at [974, 140] on div "WESTMEAD MAYFLOWER BASEMENT - BUILDING 5RUN B" at bounding box center [947, 137] width 108 height 23
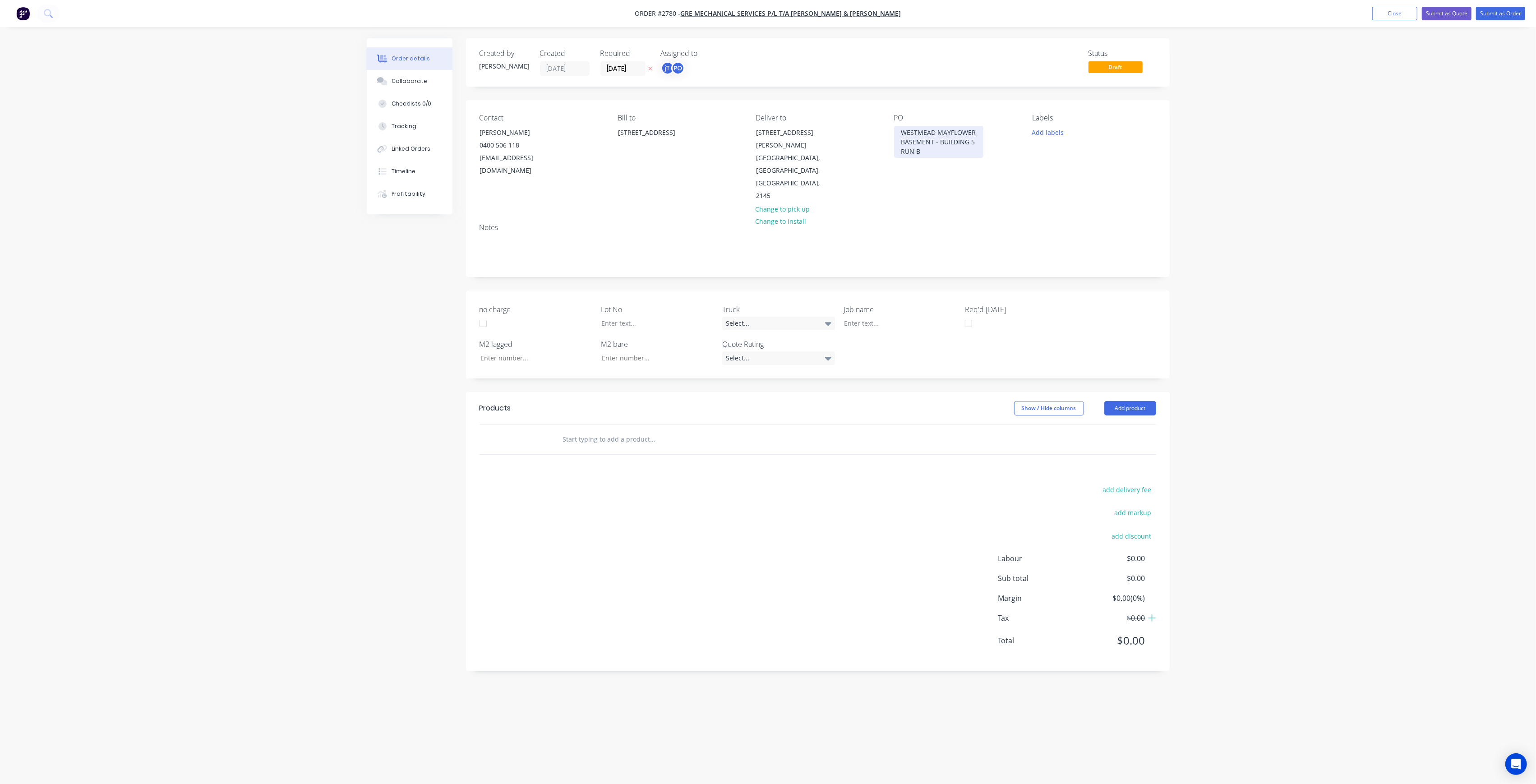
click at [964, 149] on div "WESTMEAD MAYFLOWER BASEMENT - BUILDING 5 RUN B" at bounding box center [939, 142] width 89 height 32
click at [1052, 136] on button "Add labels" at bounding box center [1048, 132] width 42 height 12
click at [1085, 159] on input "text" at bounding box center [1107, 159] width 94 height 18
type input "LOT-332"
click at [1091, 194] on div "LOT-332 Create new label" at bounding box center [1100, 176] width 135 height 72
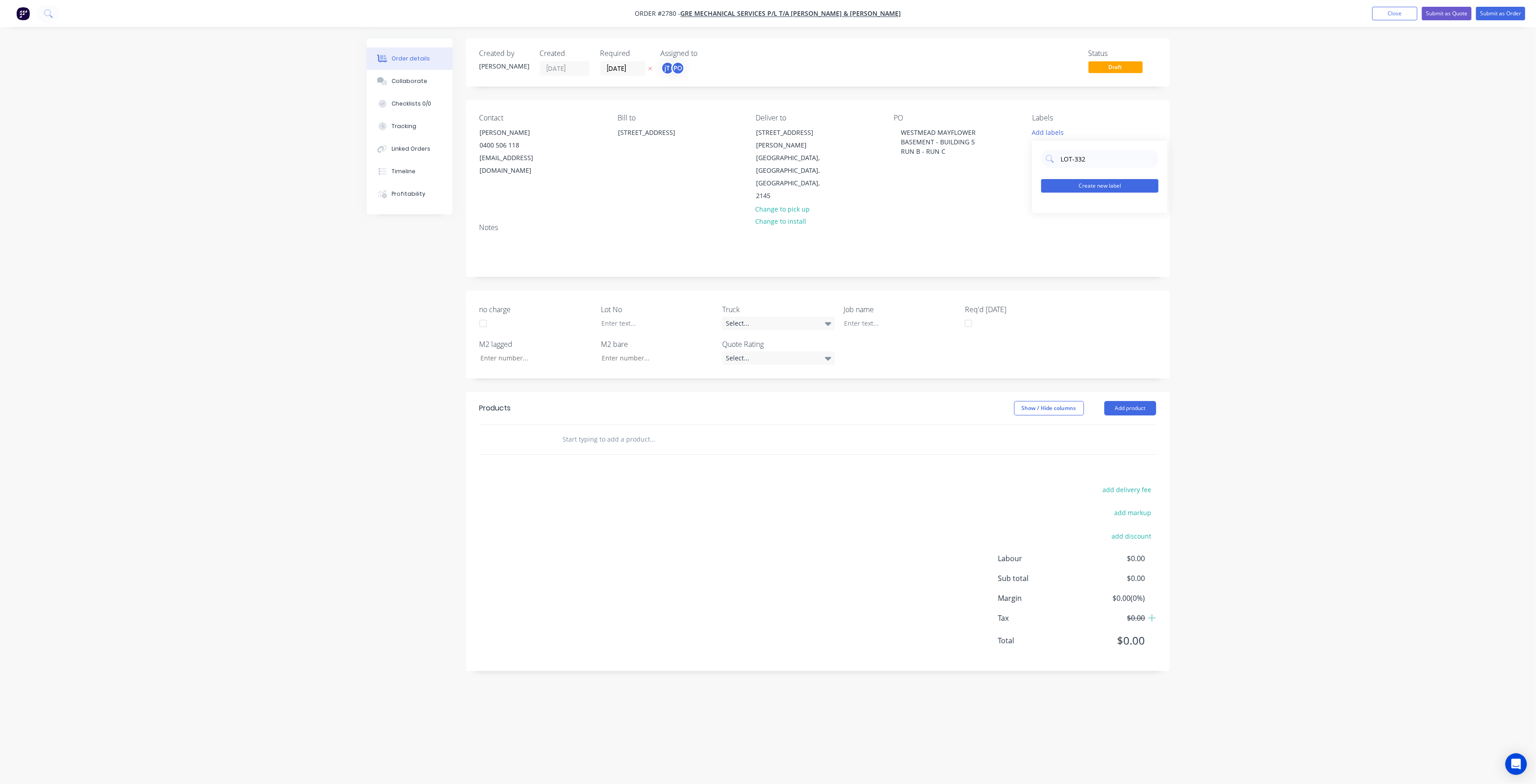
click at [1089, 182] on button "Create new label" at bounding box center [1100, 185] width 117 height 14
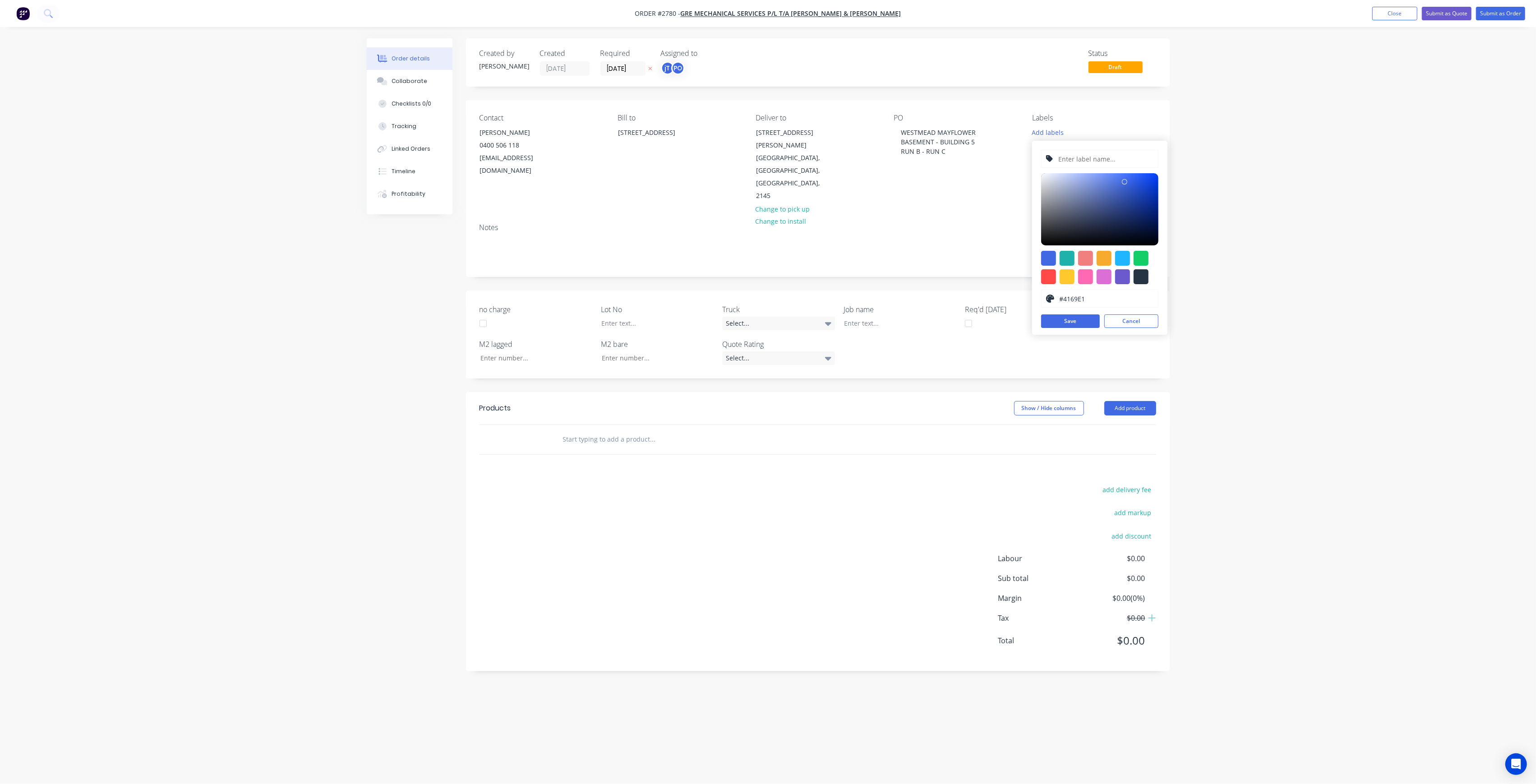
click at [1089, 166] on input "text" at bounding box center [1105, 159] width 96 height 17
type input "LOT-332"
click at [1062, 324] on button "Save" at bounding box center [1070, 321] width 58 height 14
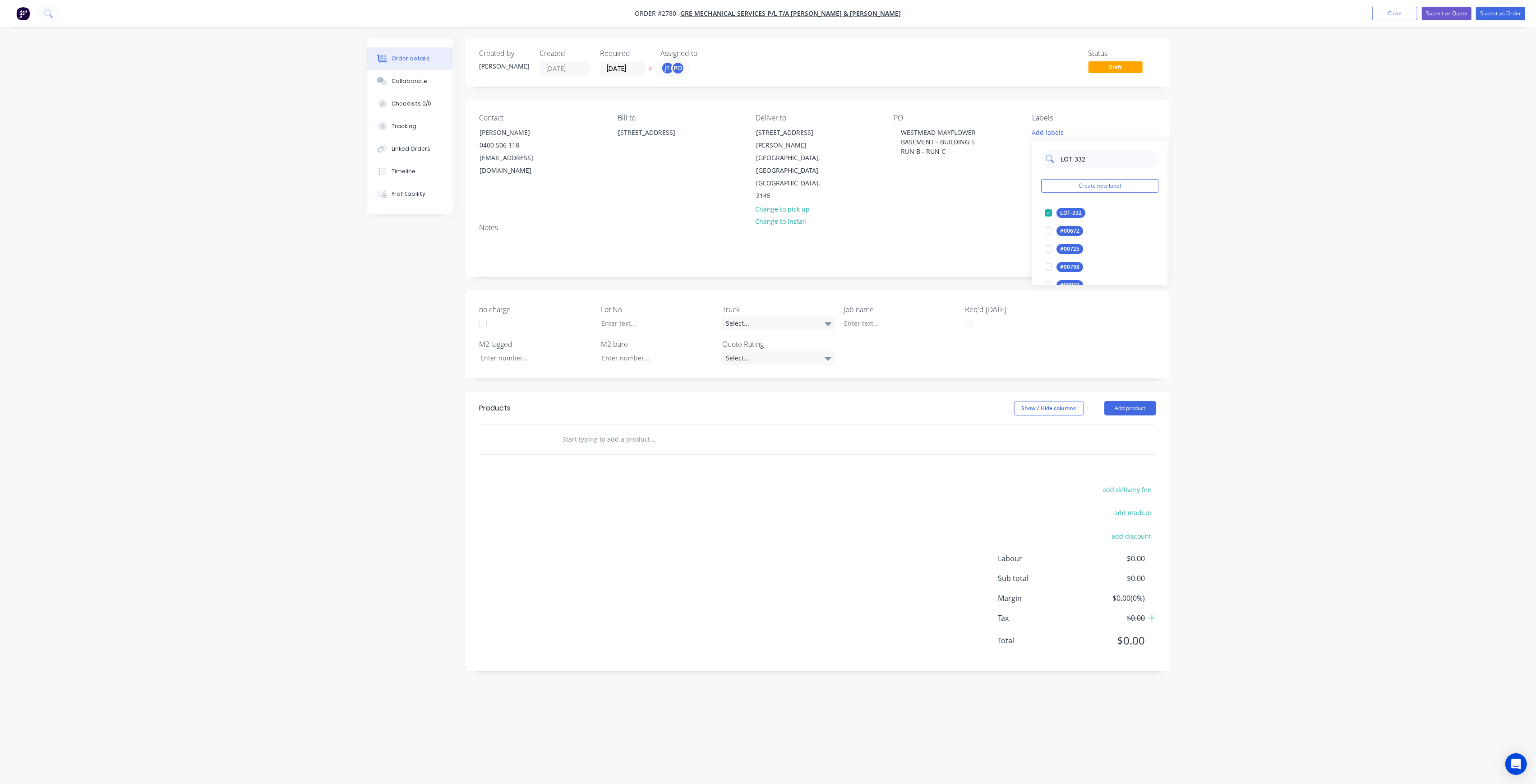
click at [1101, 159] on input "LOT-332" at bounding box center [1107, 159] width 94 height 18
type input "MAIN"
click at [1066, 212] on div "Main Contract" at bounding box center [1079, 213] width 45 height 10
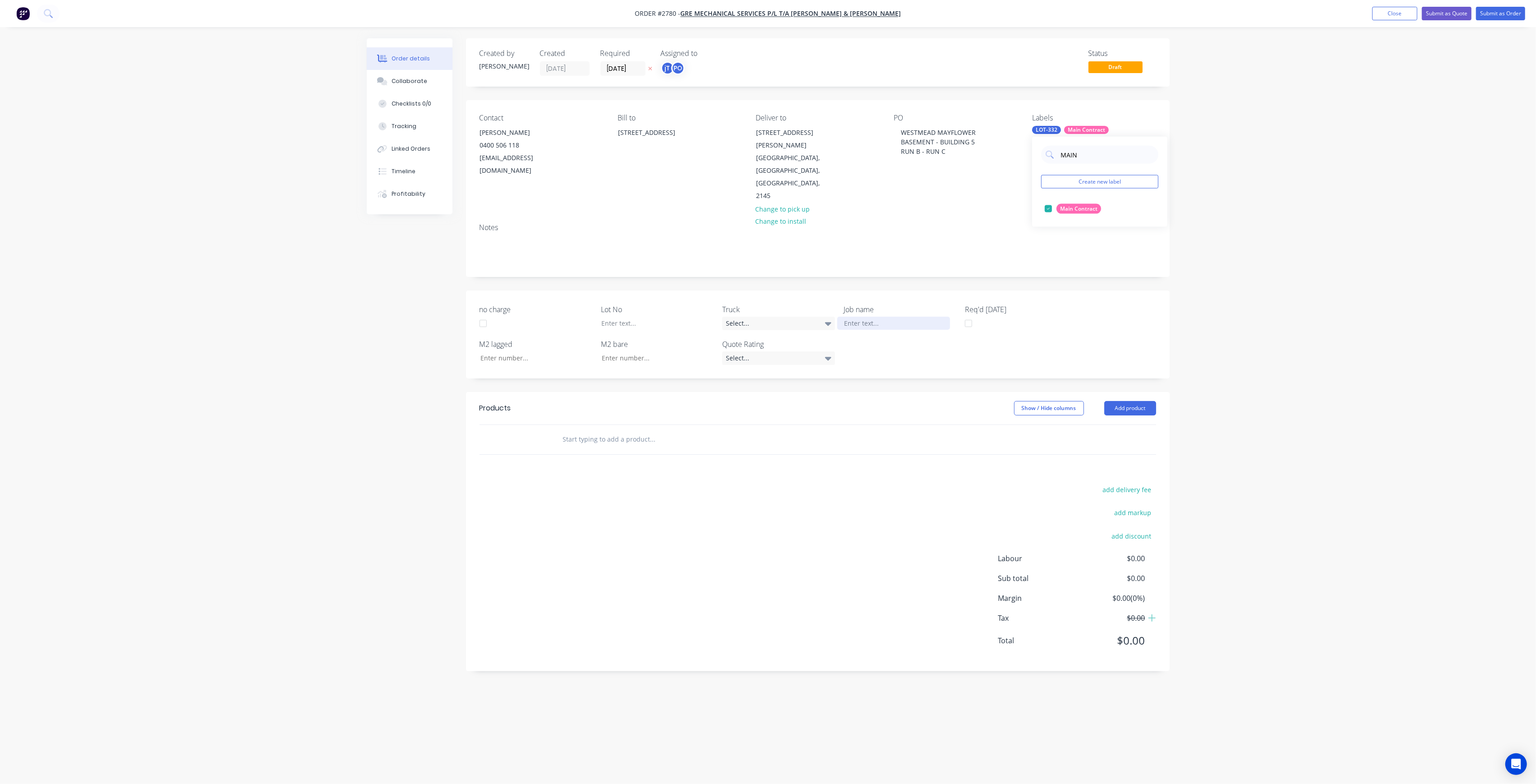
click at [888, 317] on div at bounding box center [893, 323] width 113 height 13
paste div
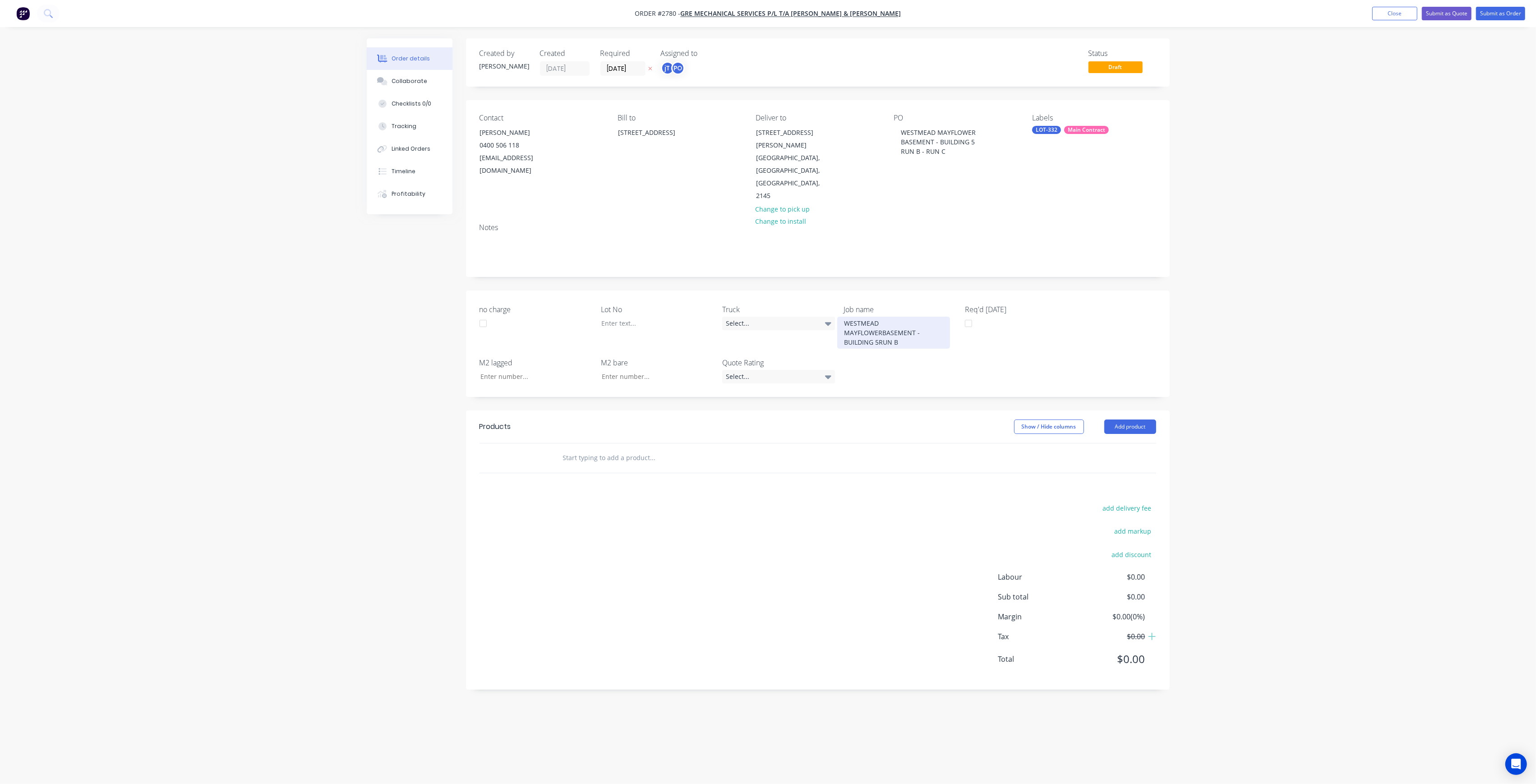
drag, startPoint x: 881, startPoint y: 292, endPoint x: 890, endPoint y: 295, distance: 9.5
click at [881, 317] on div "WESTMEAD MAYFLOWERBASEMENT - BUILDING 5RUN B" at bounding box center [893, 333] width 113 height 32
click at [914, 317] on div "WESTMEAD MAYFLOWER BASEMENT - BUILDING 5RUN B" at bounding box center [893, 328] width 113 height 23
click at [916, 317] on div "WESTMEAD MAYFLOWER BASEMENT - BUILDING 5RUN B" at bounding box center [893, 328] width 113 height 23
click at [911, 317] on div "WESTMEAD MAYFLOWER BASEMENT - BUILDING 5 RUN B" at bounding box center [893, 333] width 113 height 32
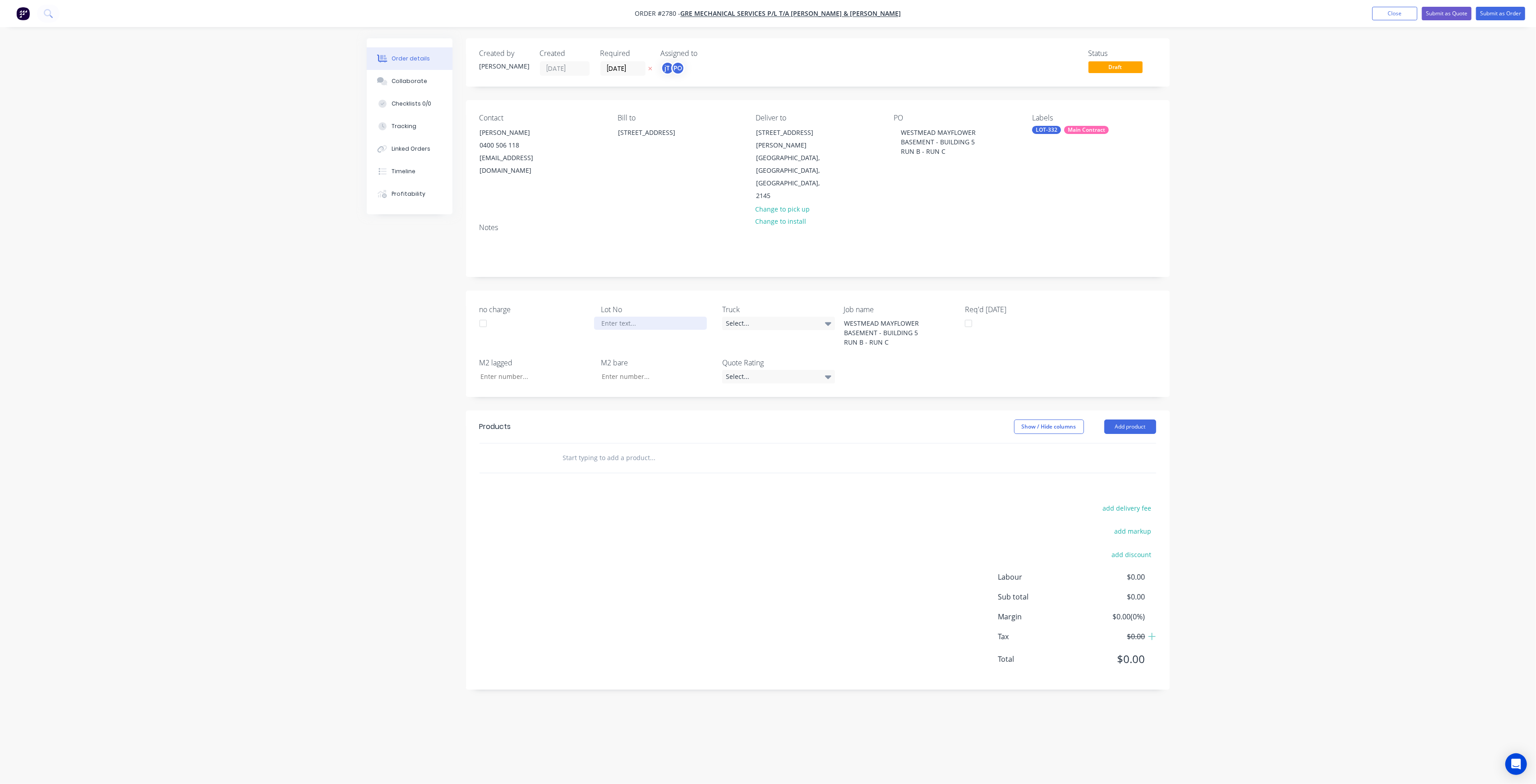
click at [639, 317] on div at bounding box center [650, 323] width 113 height 13
click at [647, 449] on input "text" at bounding box center [652, 458] width 181 height 18
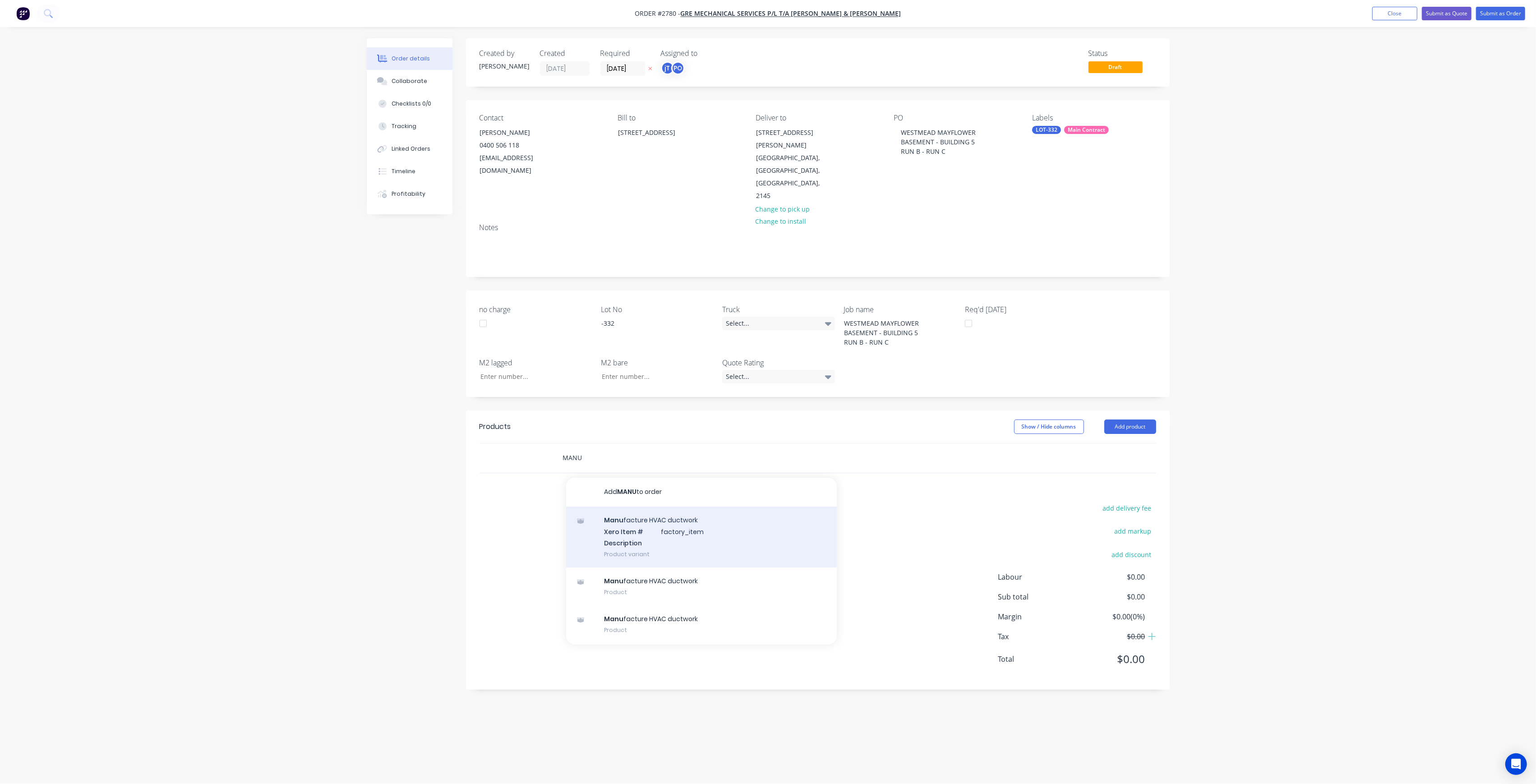
type input "MANU"
click at [642, 507] on div "Manu facture HVAC ductwork Xero Item # factory_item Description Product variant" at bounding box center [701, 537] width 271 height 61
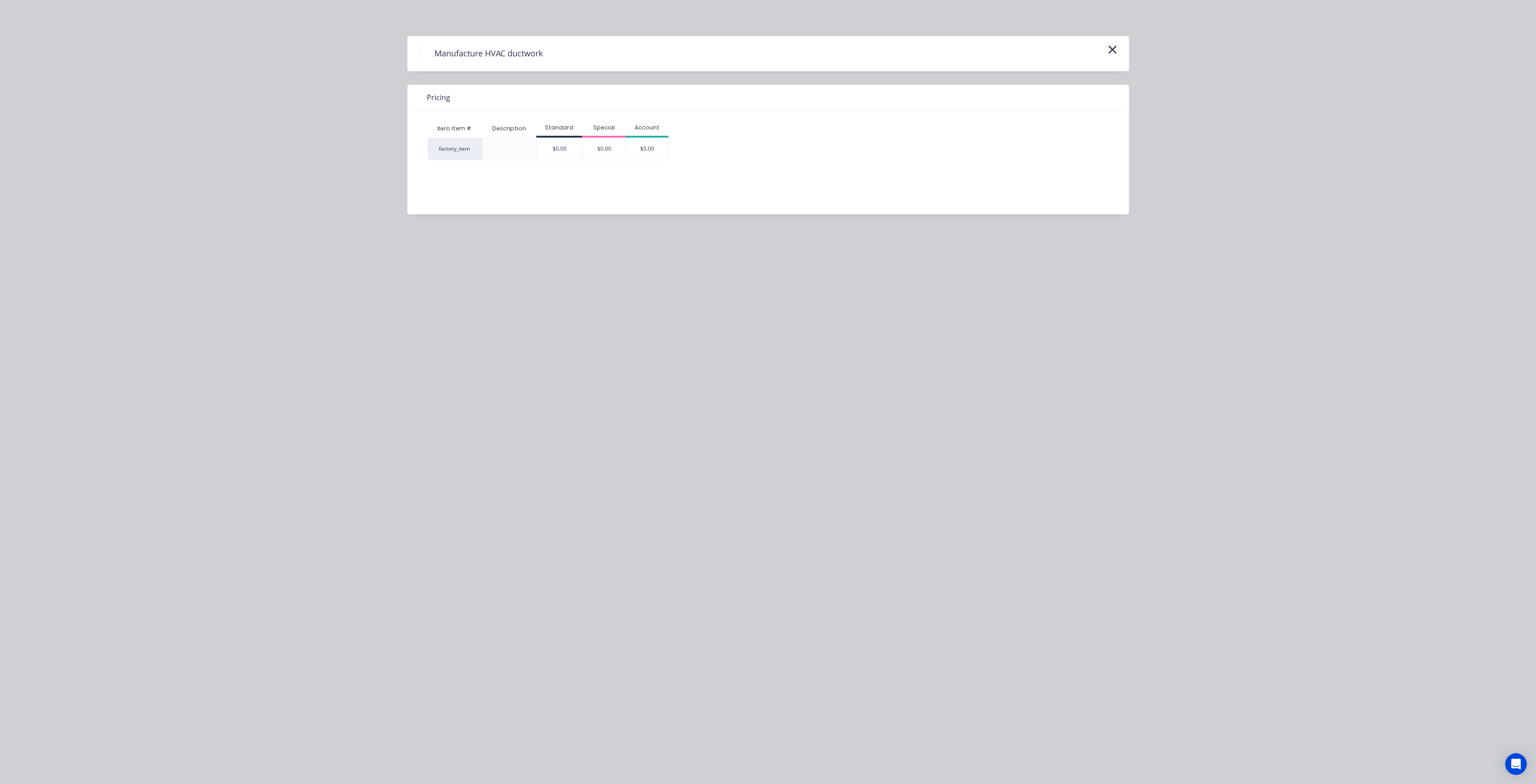
drag, startPoint x: 560, startPoint y: 142, endPoint x: 565, endPoint y: 142, distance: 5.0
click at [560, 142] on div "$0.00" at bounding box center [559, 148] width 45 height 21
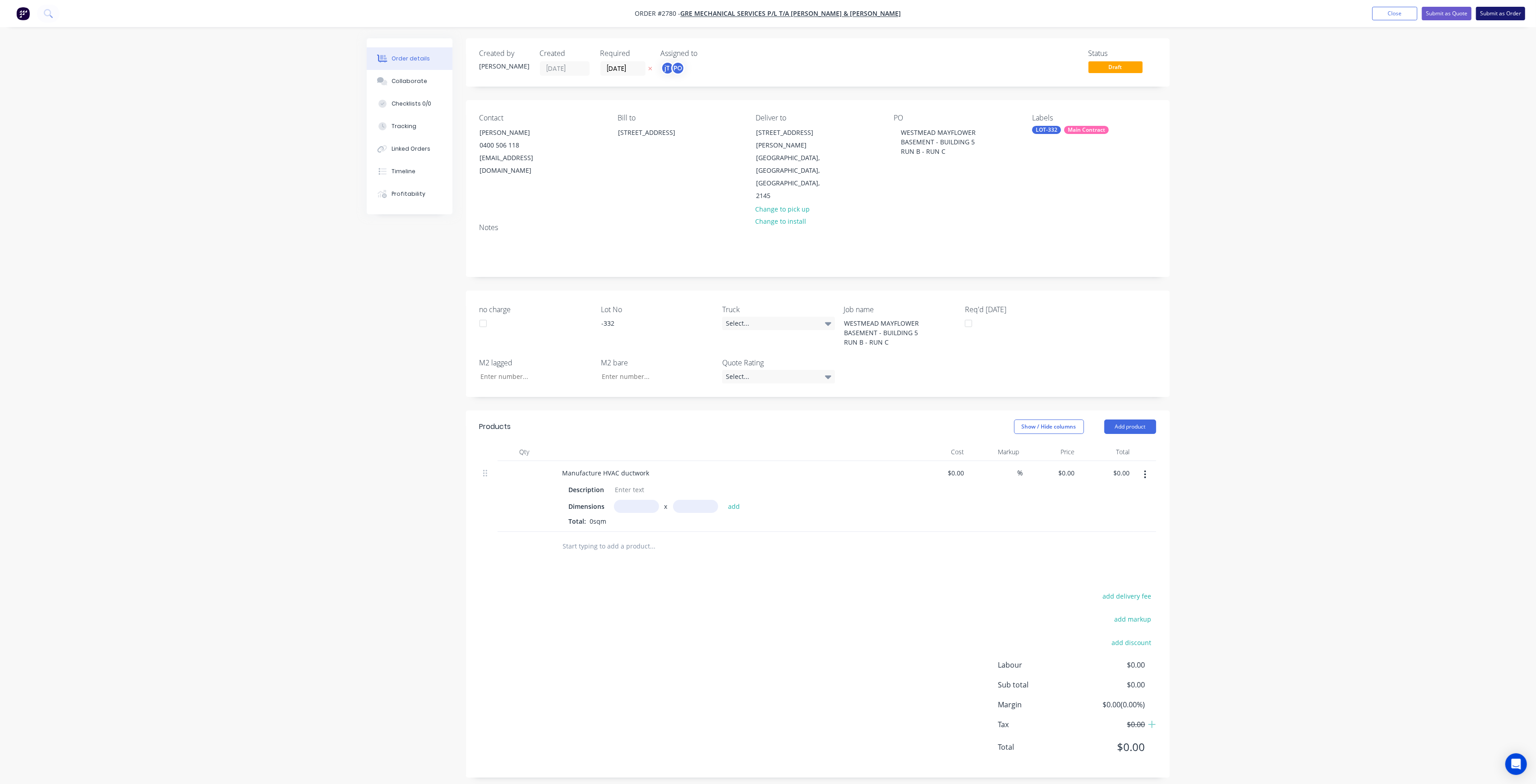
click at [1510, 16] on button "Submit as Order" at bounding box center [1500, 13] width 49 height 14
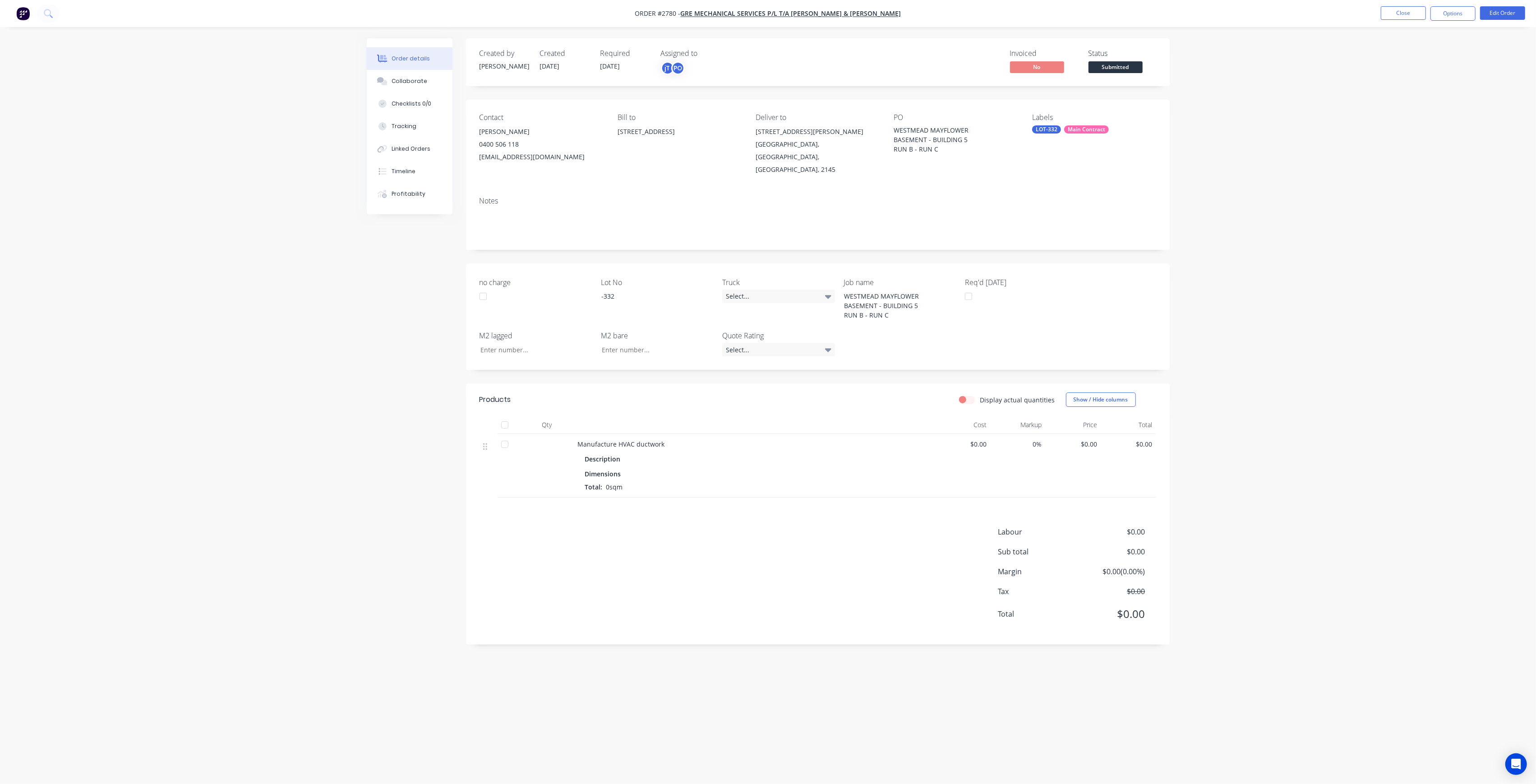
click at [1092, 70] on span "Submitted" at bounding box center [1116, 67] width 54 height 11
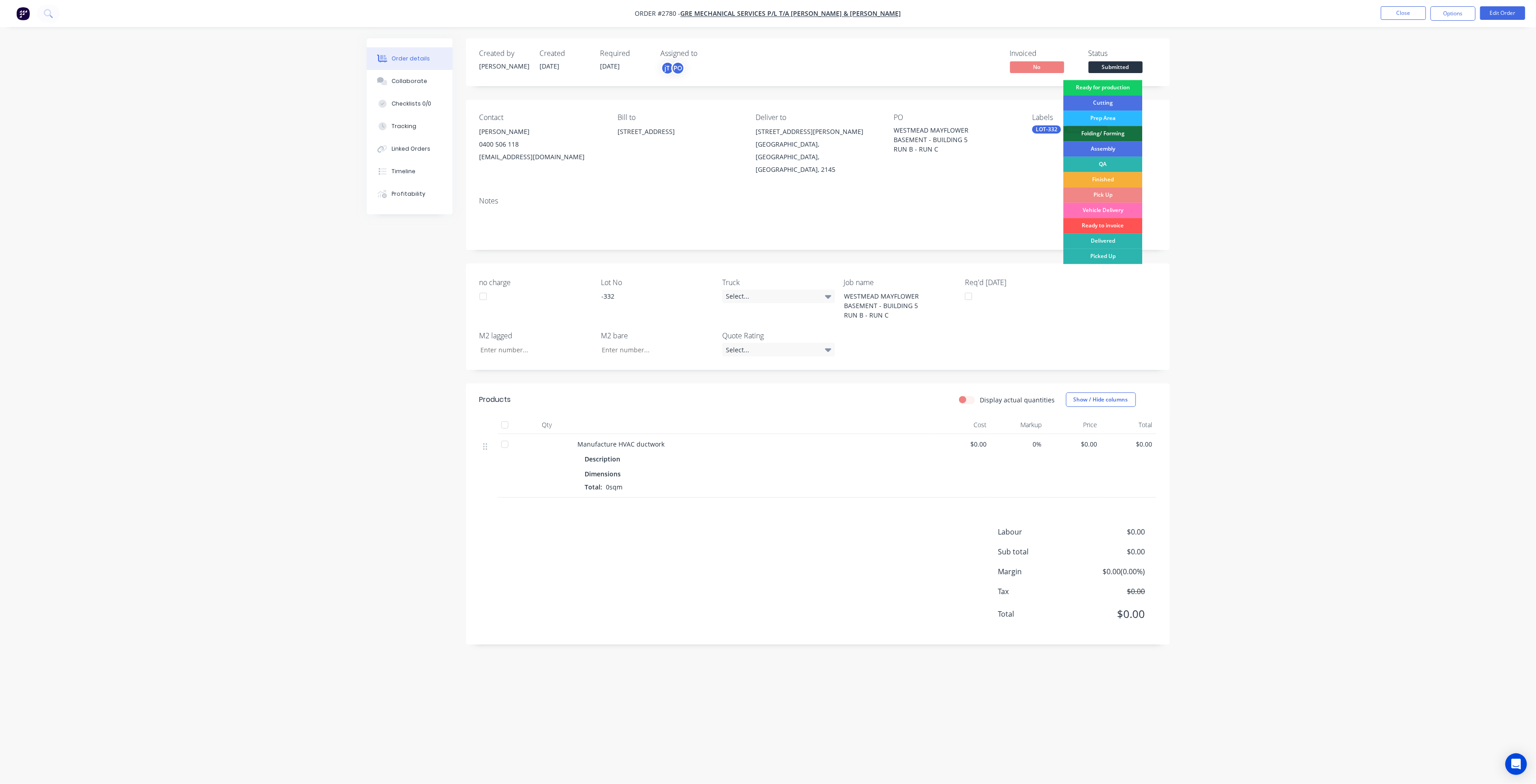
click at [1101, 83] on div "Ready for production" at bounding box center [1103, 88] width 79 height 16
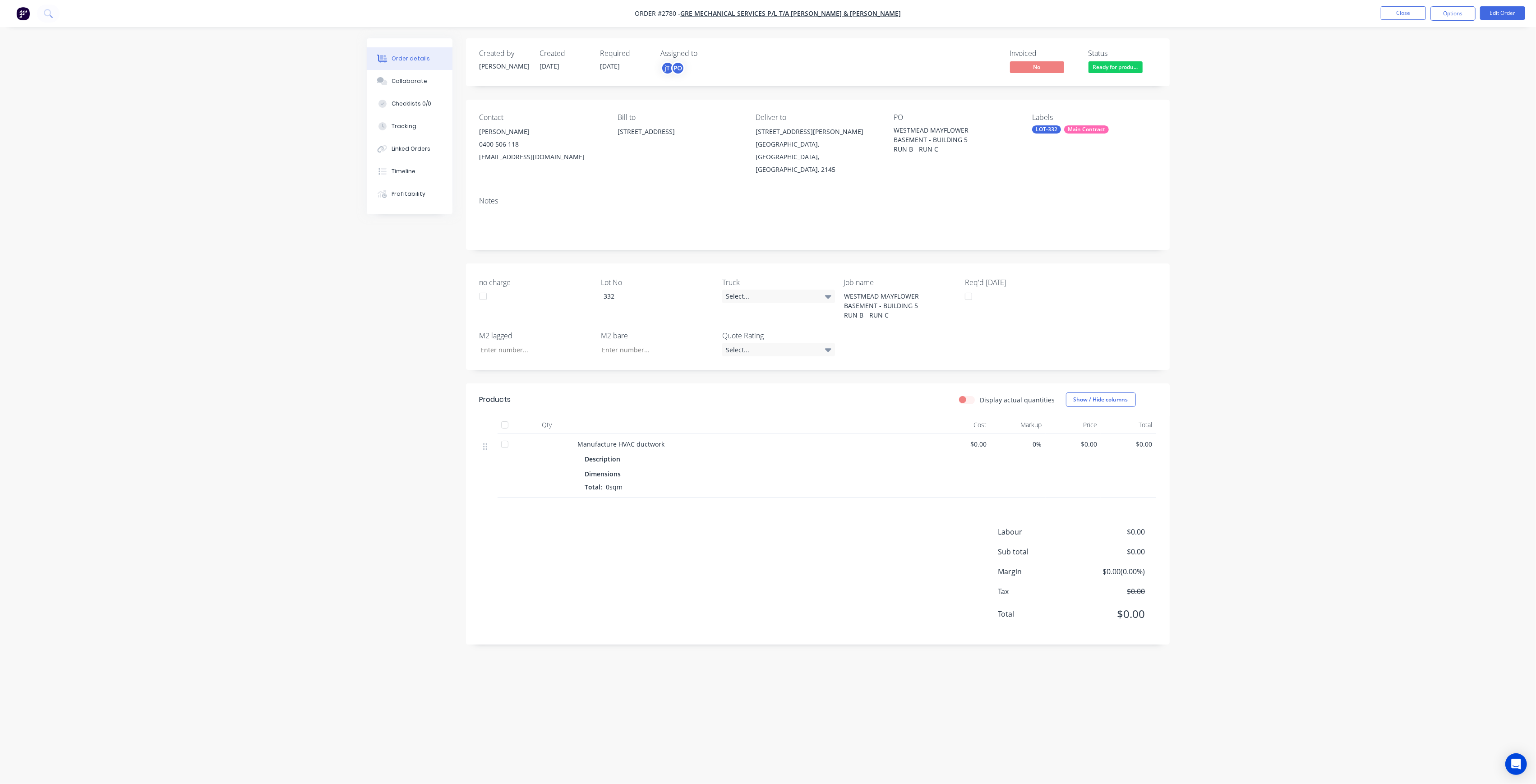
click at [1398, 22] on nav "Order #2780 - GRE Mechanical Services P/L t/a [PERSON_NAME] & [PERSON_NAME] Clo…" at bounding box center [768, 13] width 1536 height 27
click at [1397, 15] on button "Close" at bounding box center [1404, 13] width 45 height 14
